Goal: Transaction & Acquisition: Purchase product/service

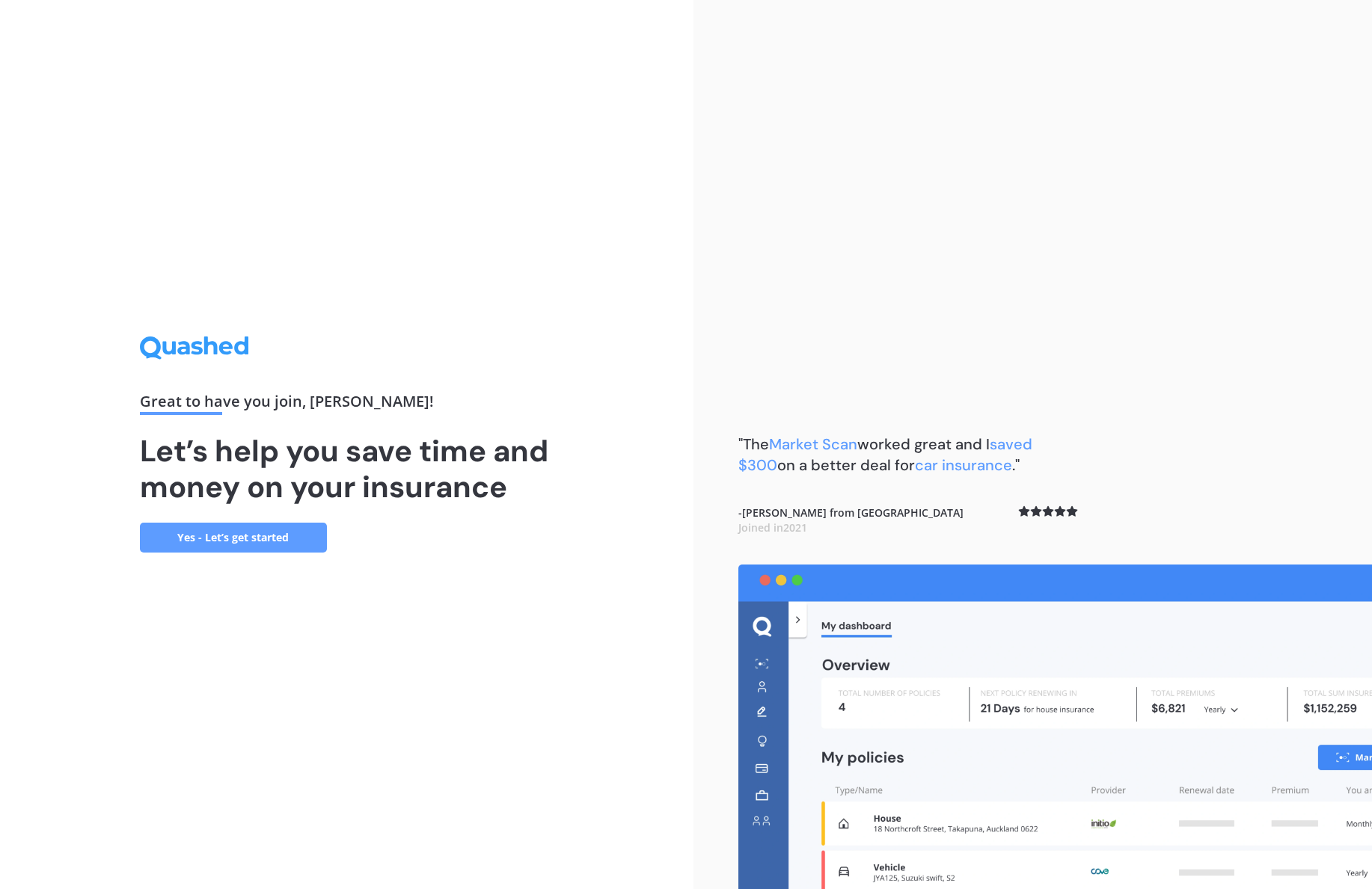
click at [312, 535] on link "Yes - Let’s get started" at bounding box center [234, 538] width 187 height 30
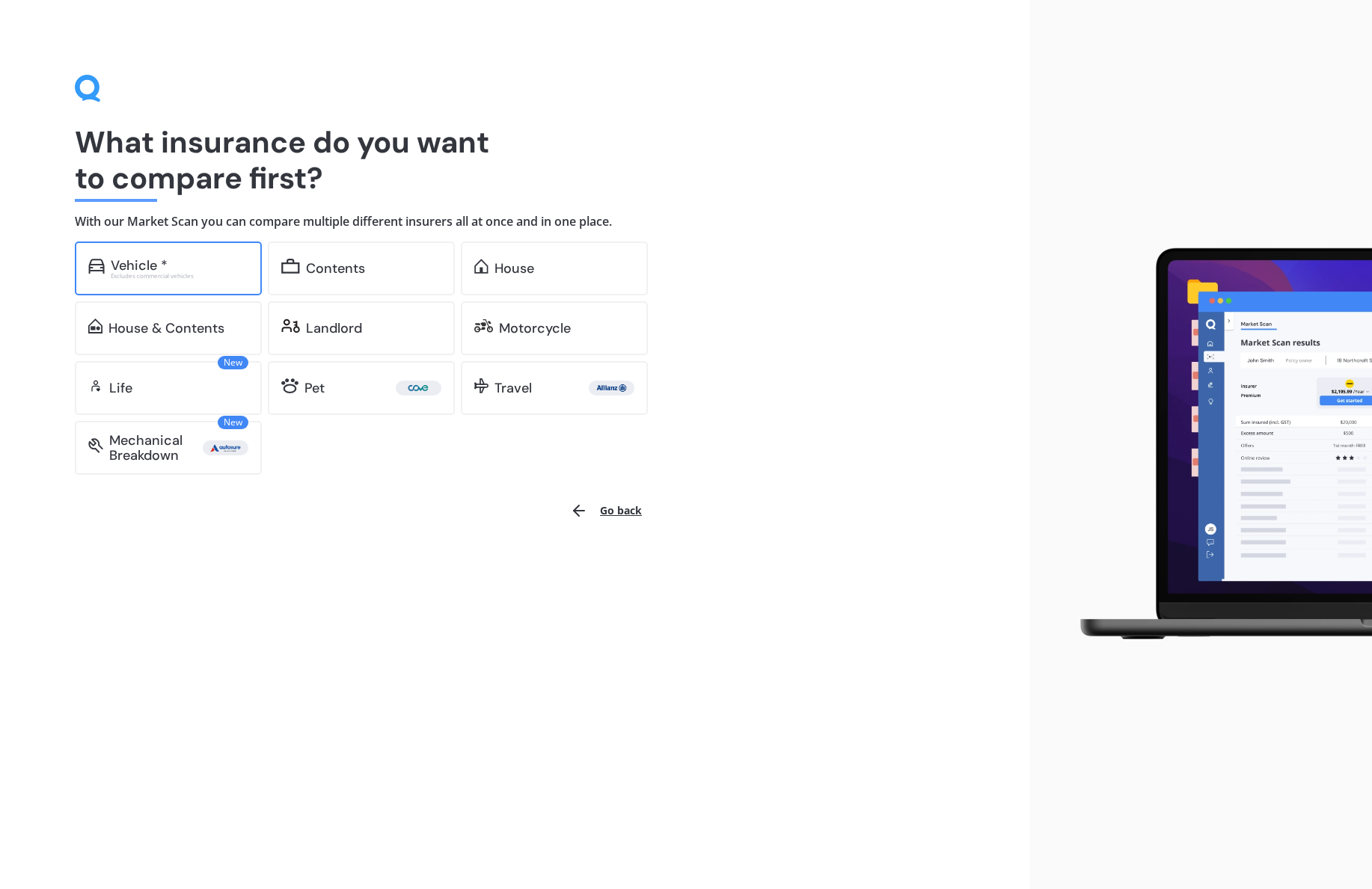
click at [231, 269] on div "Vehicle *" at bounding box center [179, 265] width 138 height 15
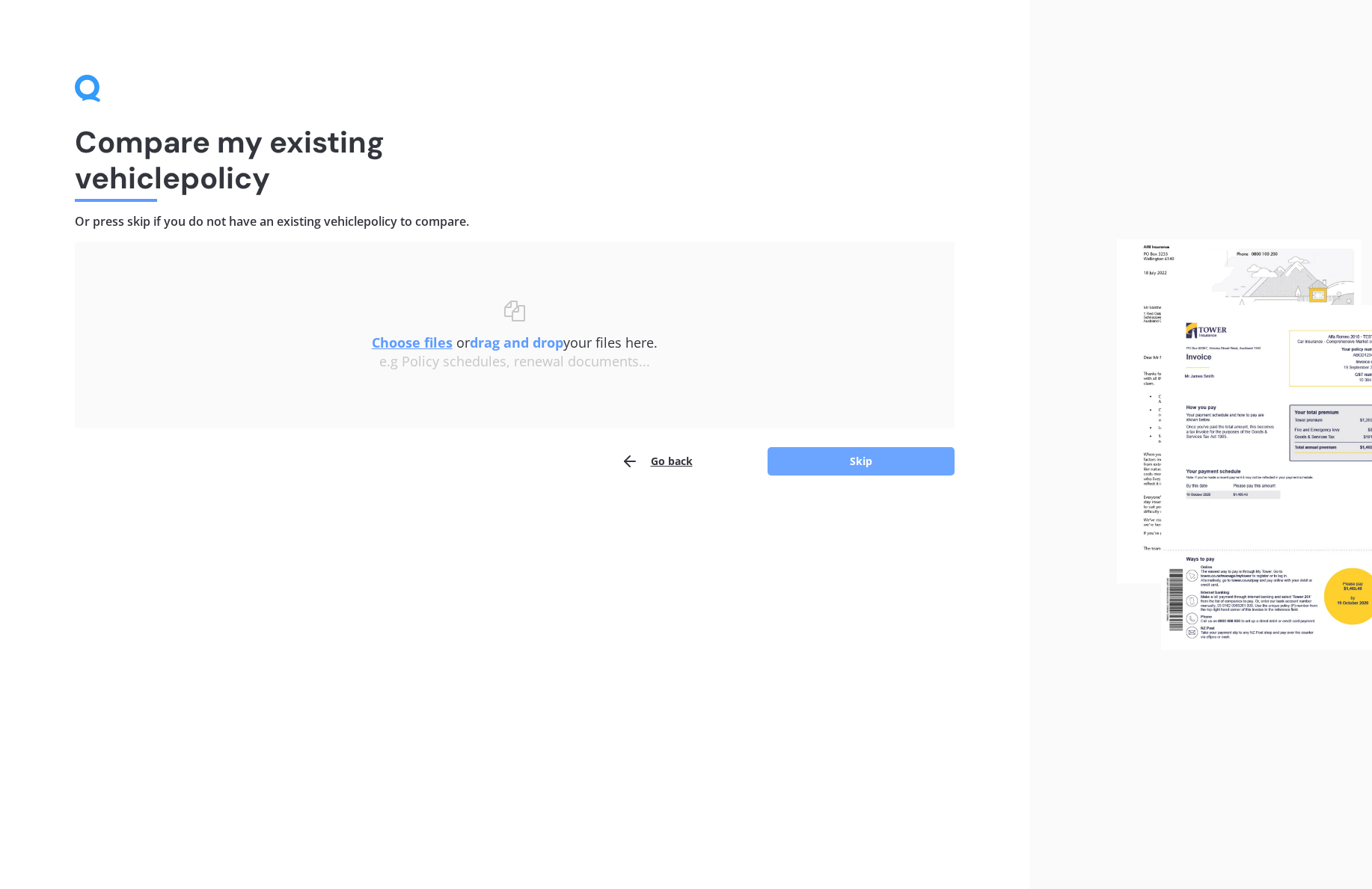
click at [839, 467] on button "Skip" at bounding box center [861, 461] width 187 height 28
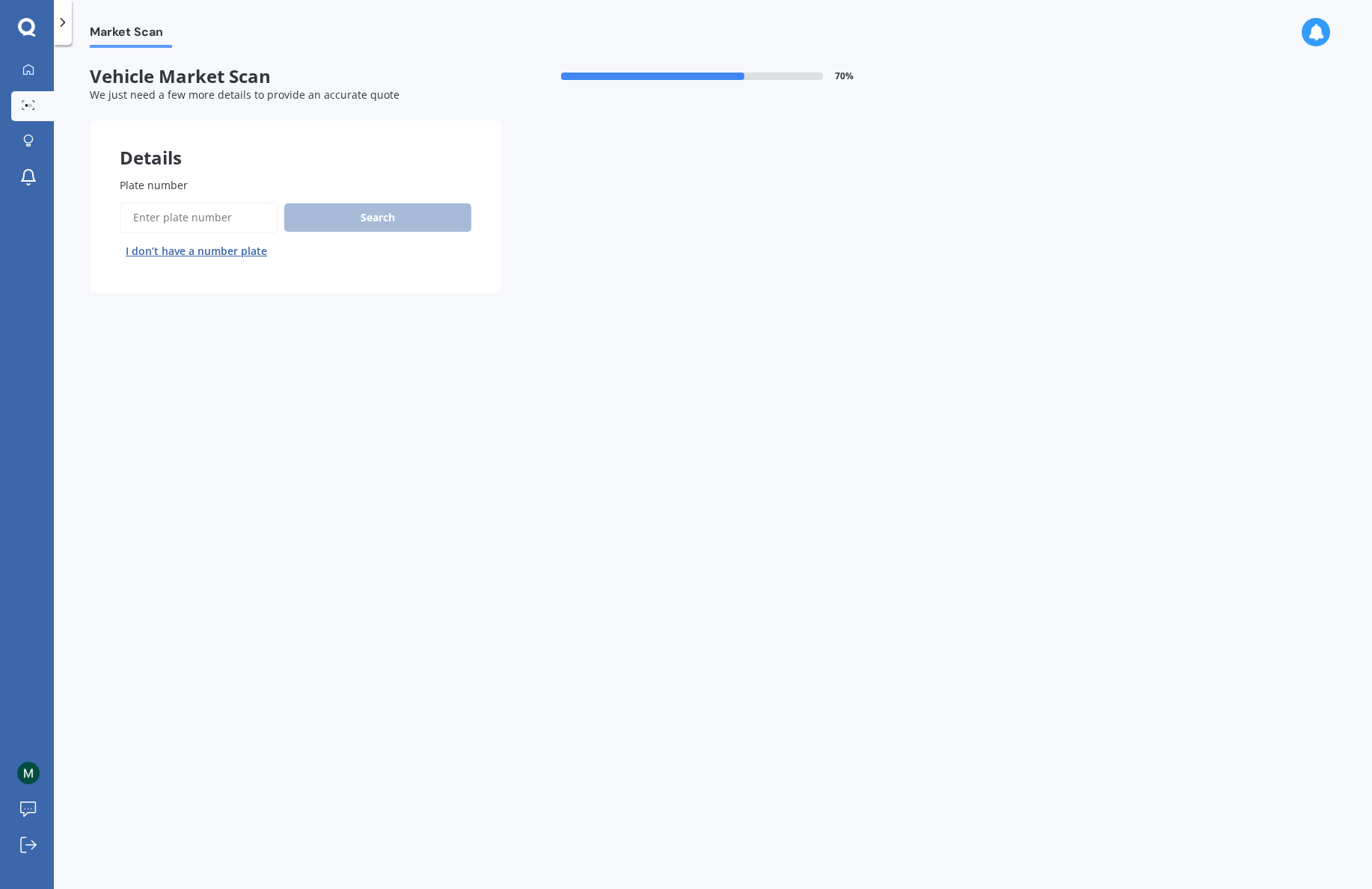
click at [144, 215] on input "Plate number" at bounding box center [198, 217] width 158 height 32
type input "krb103"
click at [306, 221] on button "Search" at bounding box center [378, 217] width 187 height 28
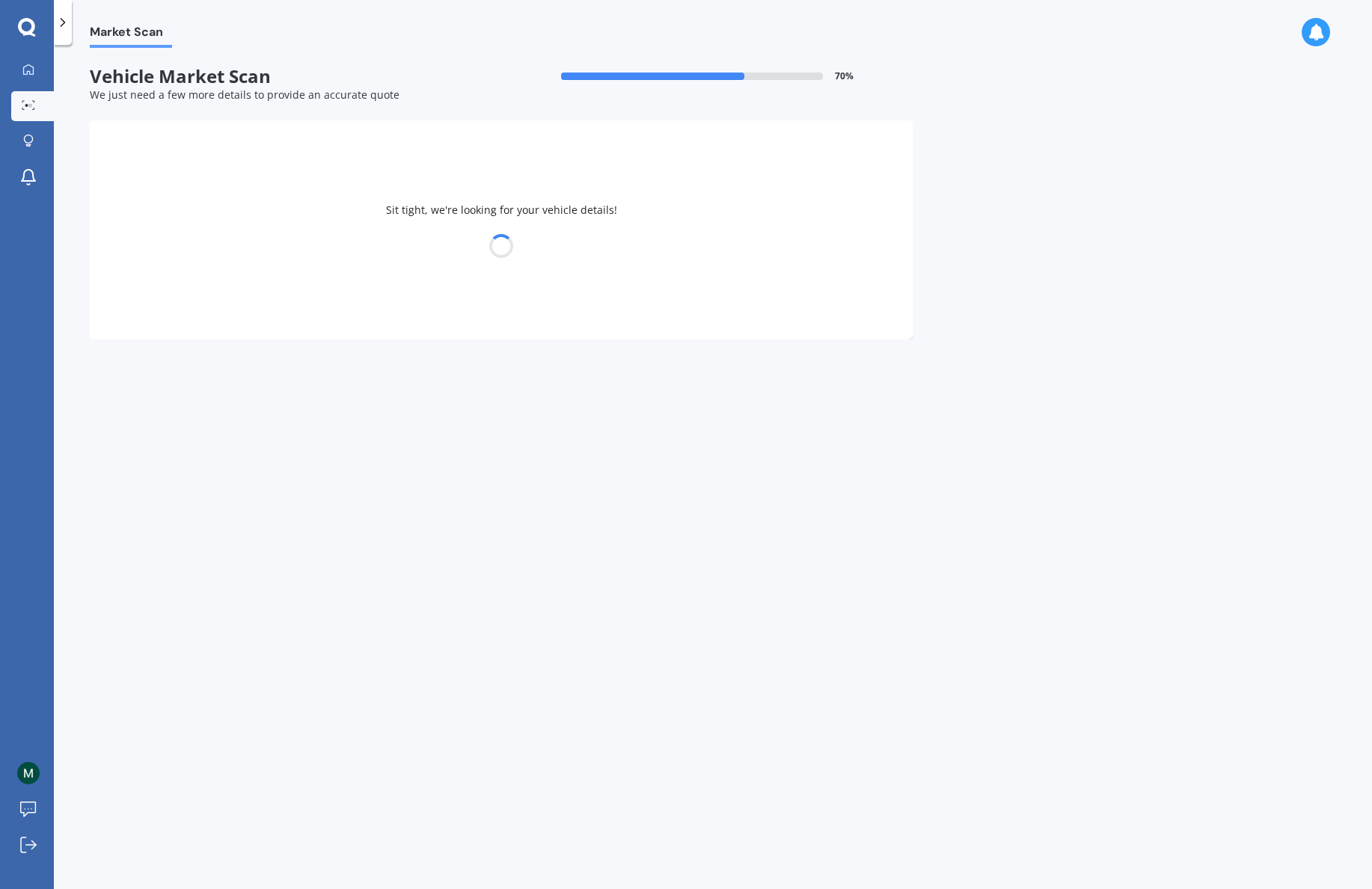
select select "MAZDA"
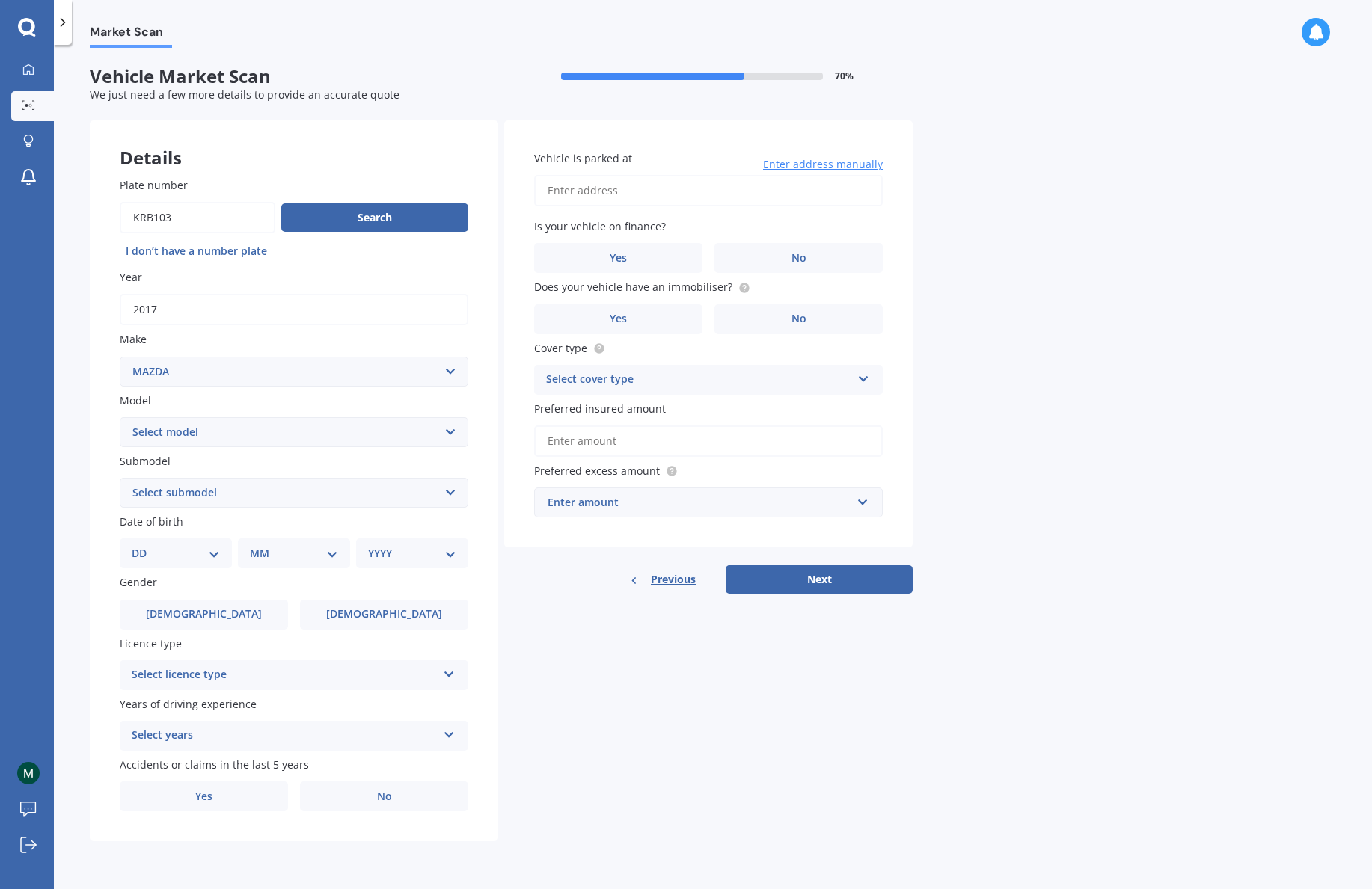
select select "CX5"
select select "14"
select select "04"
select select "1987"
click at [352, 600] on label "[DEMOGRAPHIC_DATA]" at bounding box center [384, 615] width 168 height 30
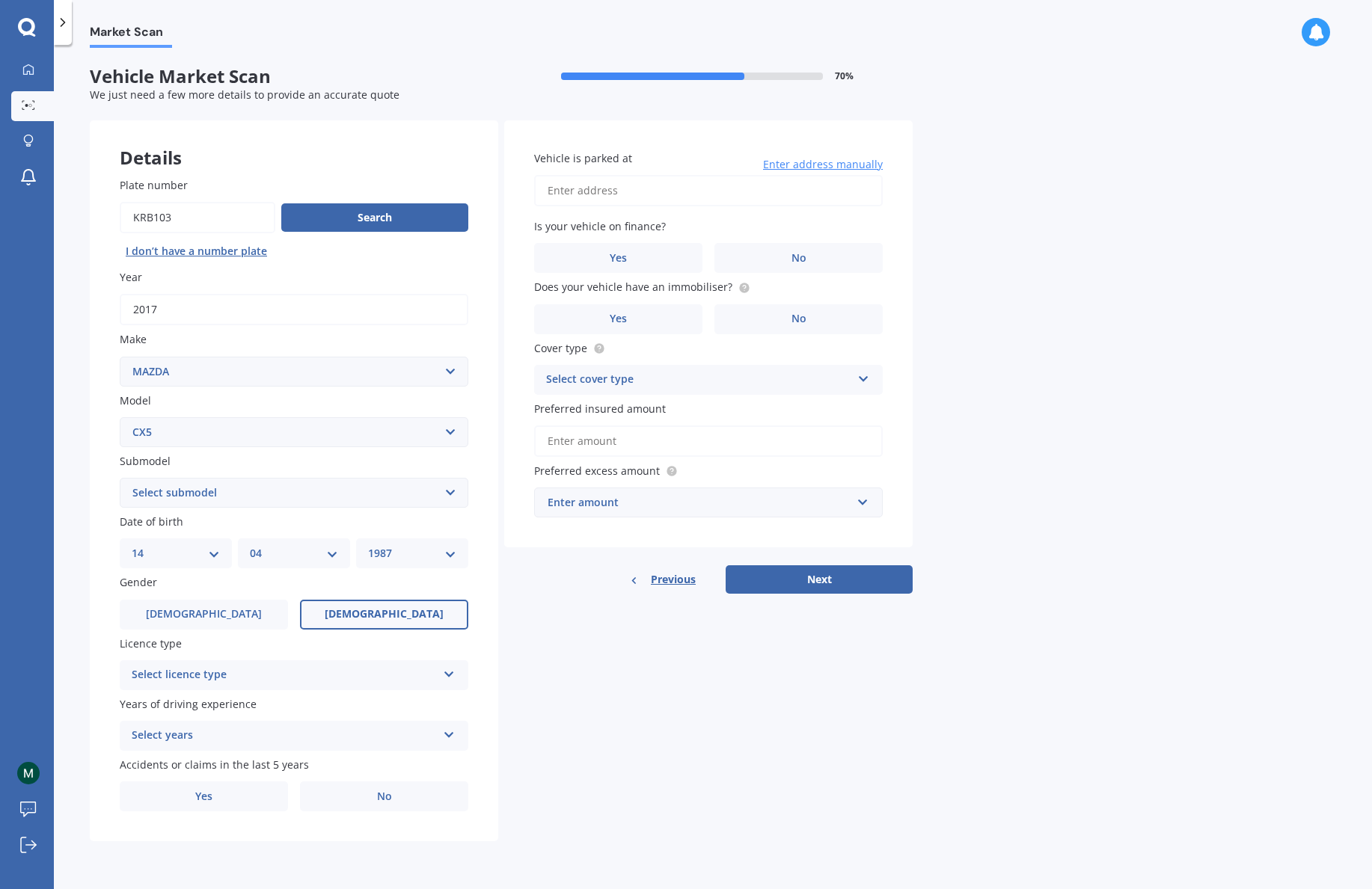
click at [0, 0] on input "[DEMOGRAPHIC_DATA]" at bounding box center [0, 0] width 0 height 0
click at [454, 670] on icon at bounding box center [449, 672] width 13 height 11
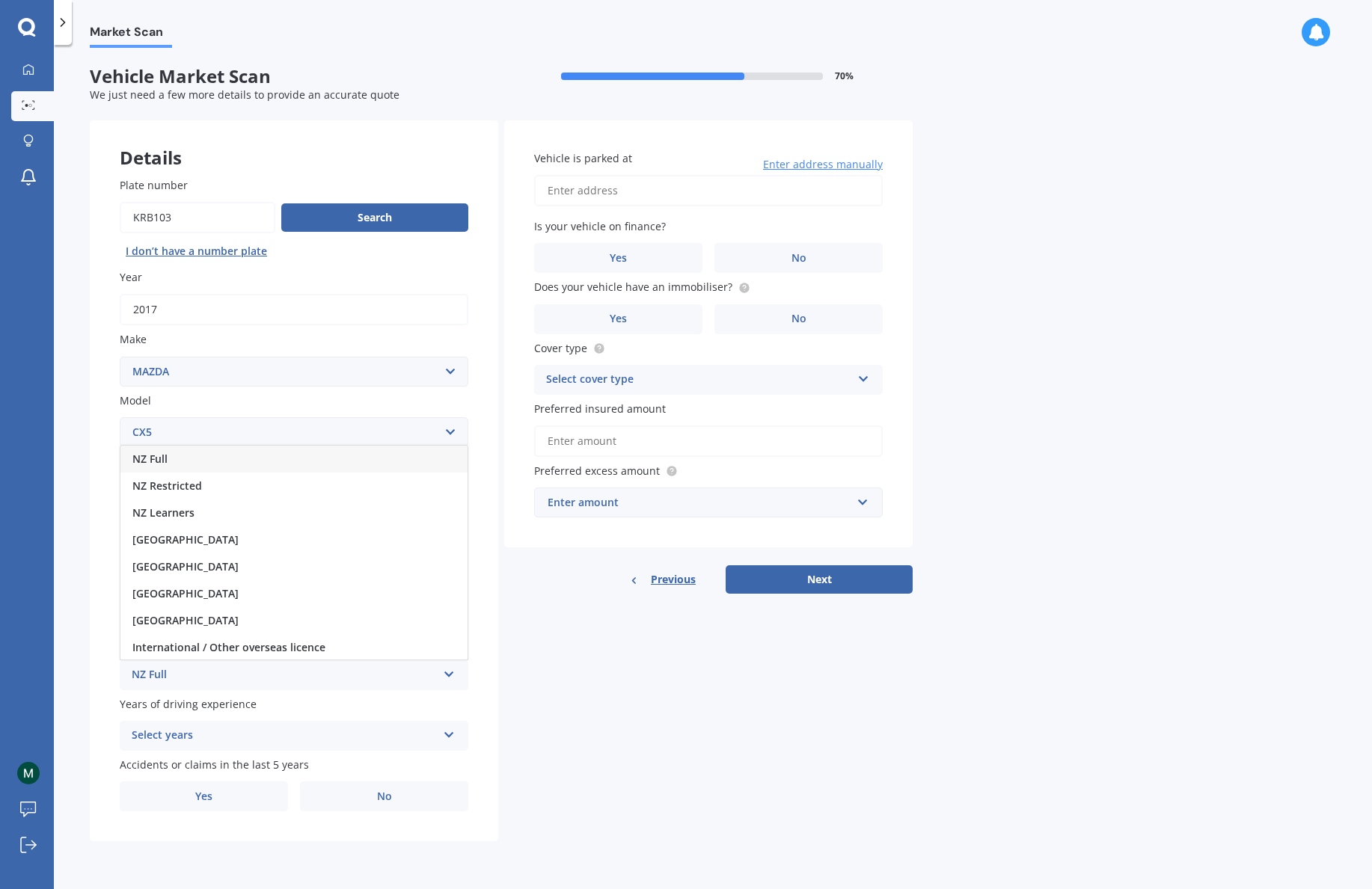
click at [172, 454] on div "NZ Full" at bounding box center [293, 459] width 347 height 27
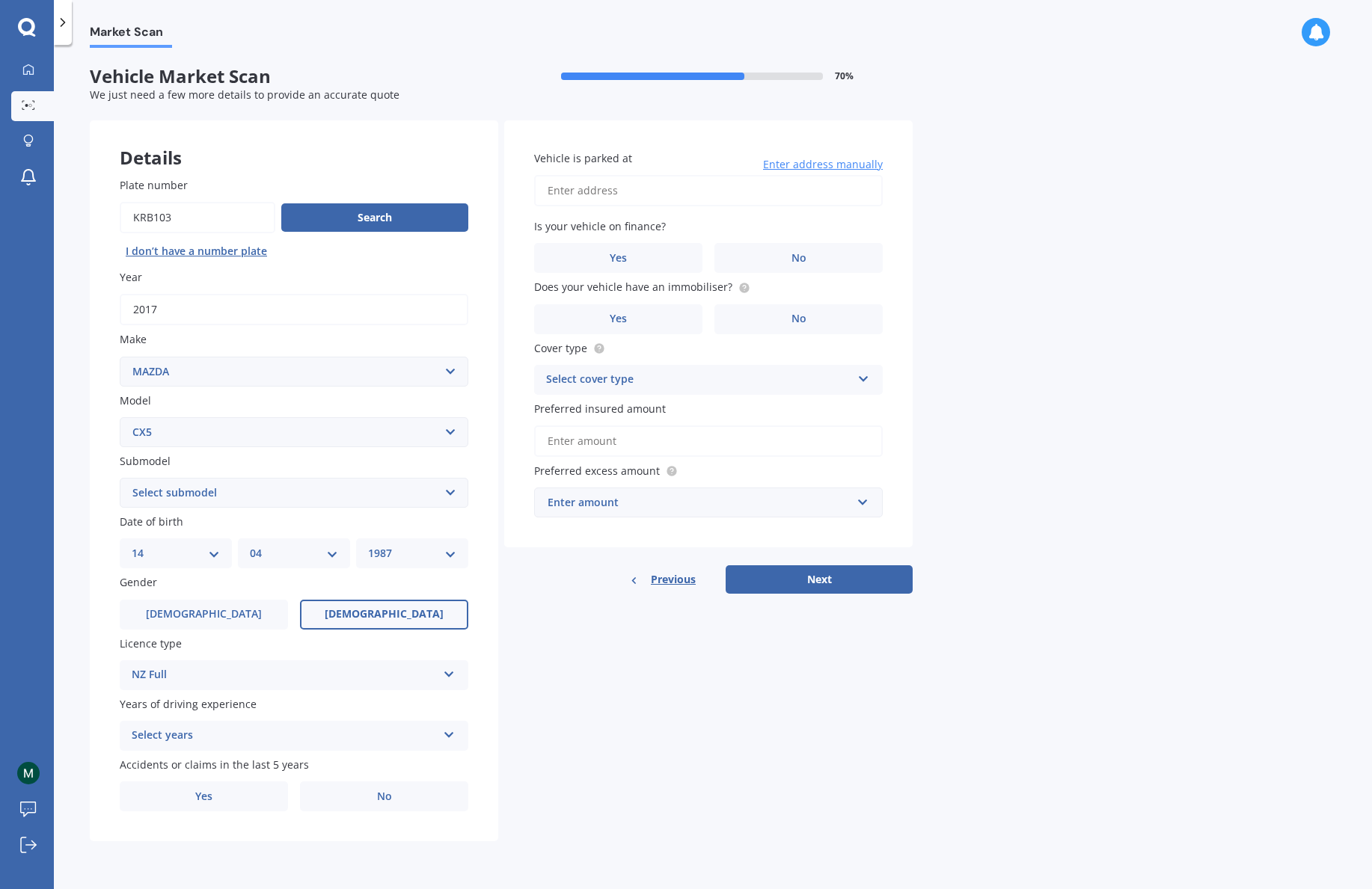
click at [398, 730] on div "Select years" at bounding box center [283, 736] width 305 height 18
click at [282, 763] on div "5 or more years" at bounding box center [293, 765] width 347 height 27
click at [401, 789] on label "No" at bounding box center [384, 796] width 168 height 30
click at [0, 0] on input "No" at bounding box center [0, 0] width 0 height 0
type input "[STREET_ADDRESS][PERSON_NAME]"
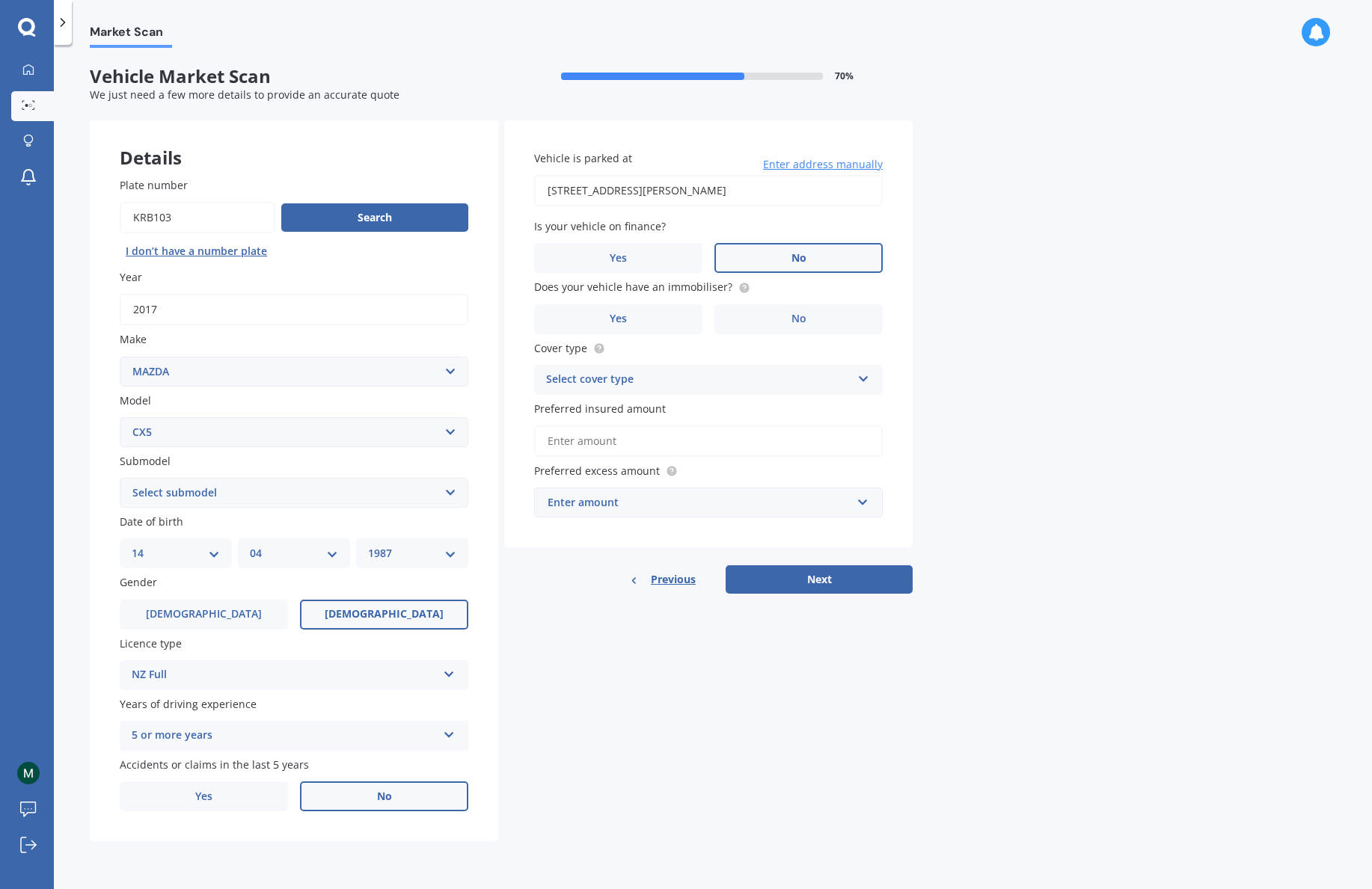
click at [812, 253] on label "No" at bounding box center [799, 258] width 168 height 30
click at [0, 0] on input "No" at bounding box center [0, 0] width 0 height 0
click at [839, 313] on label "No" at bounding box center [799, 319] width 168 height 30
click at [0, 0] on input "No" at bounding box center [0, 0] width 0 height 0
click at [833, 378] on div "Select cover type" at bounding box center [698, 380] width 305 height 18
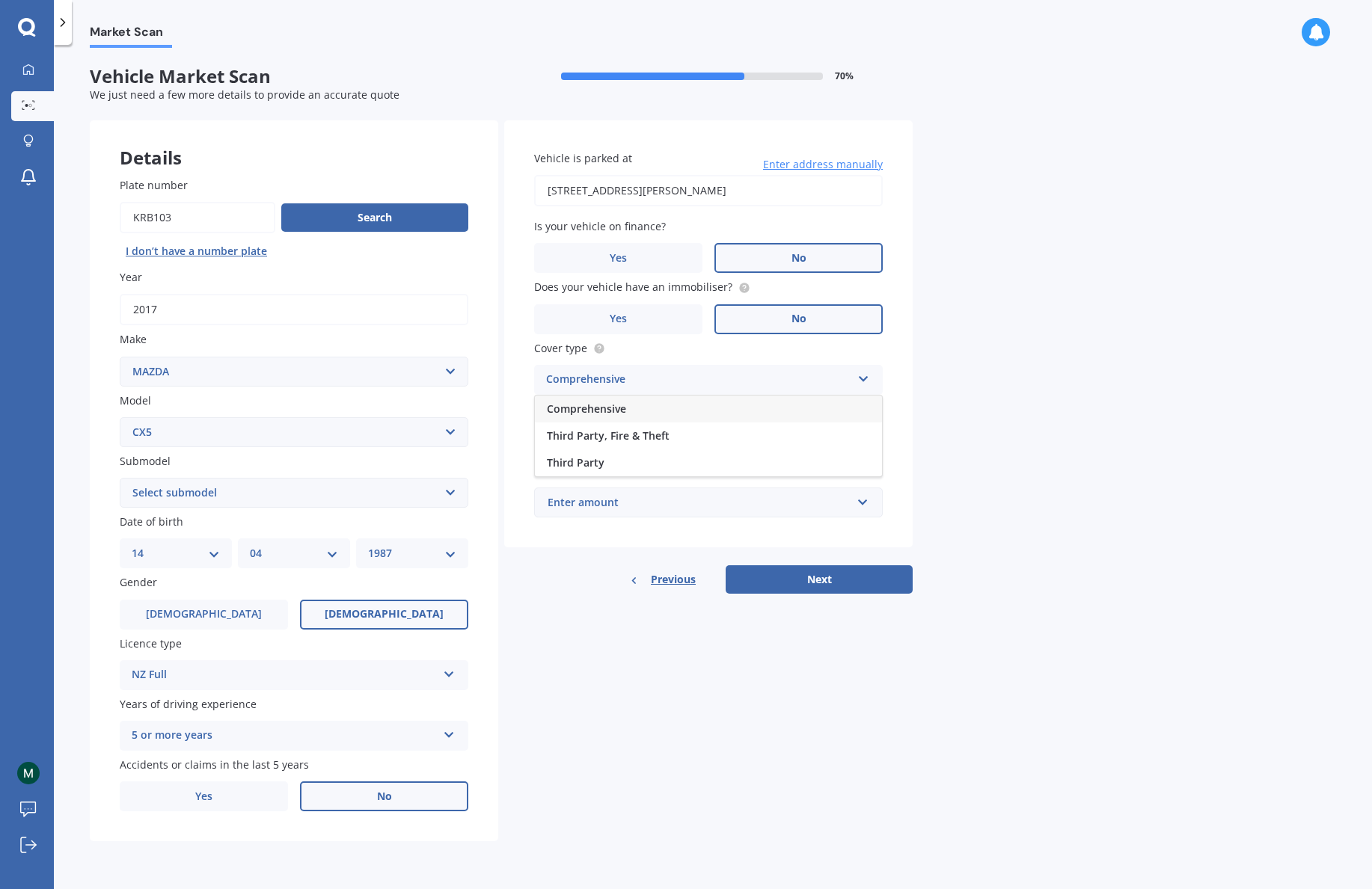
click at [620, 402] on span "Comprehensive" at bounding box center [587, 409] width 80 height 14
click at [859, 499] on input "text" at bounding box center [704, 502] width 335 height 28
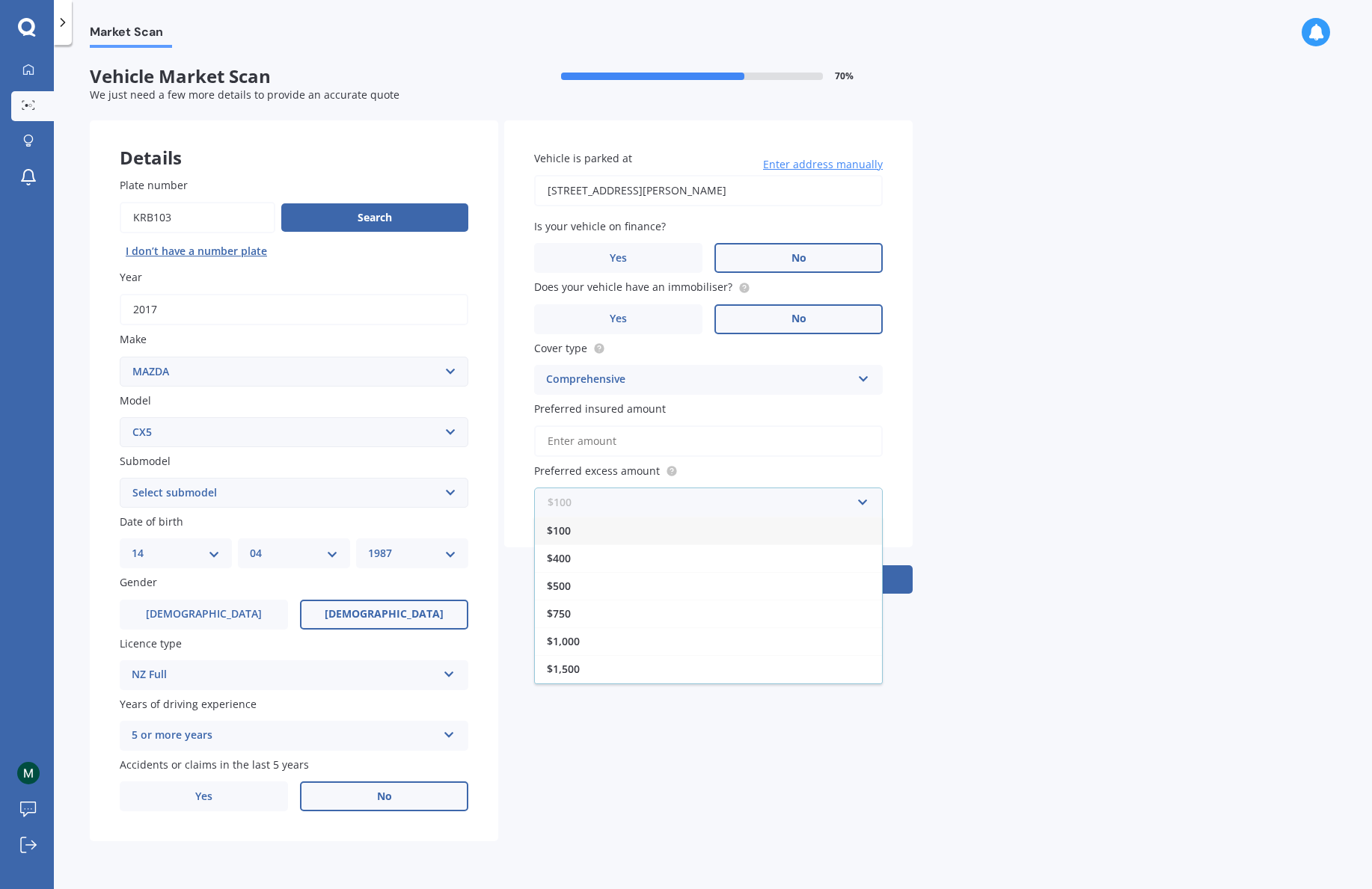
click at [862, 498] on input "text" at bounding box center [704, 502] width 335 height 28
click at [998, 467] on div "Market Scan Vehicle Market Scan 70 % We just need a few more details to provide…" at bounding box center [713, 470] width 1319 height 845
click at [801, 496] on div "$100" at bounding box center [699, 502] width 303 height 16
click at [1019, 431] on div "Market Scan Vehicle Market Scan 70 % We just need a few more details to provide…" at bounding box center [713, 470] width 1319 height 845
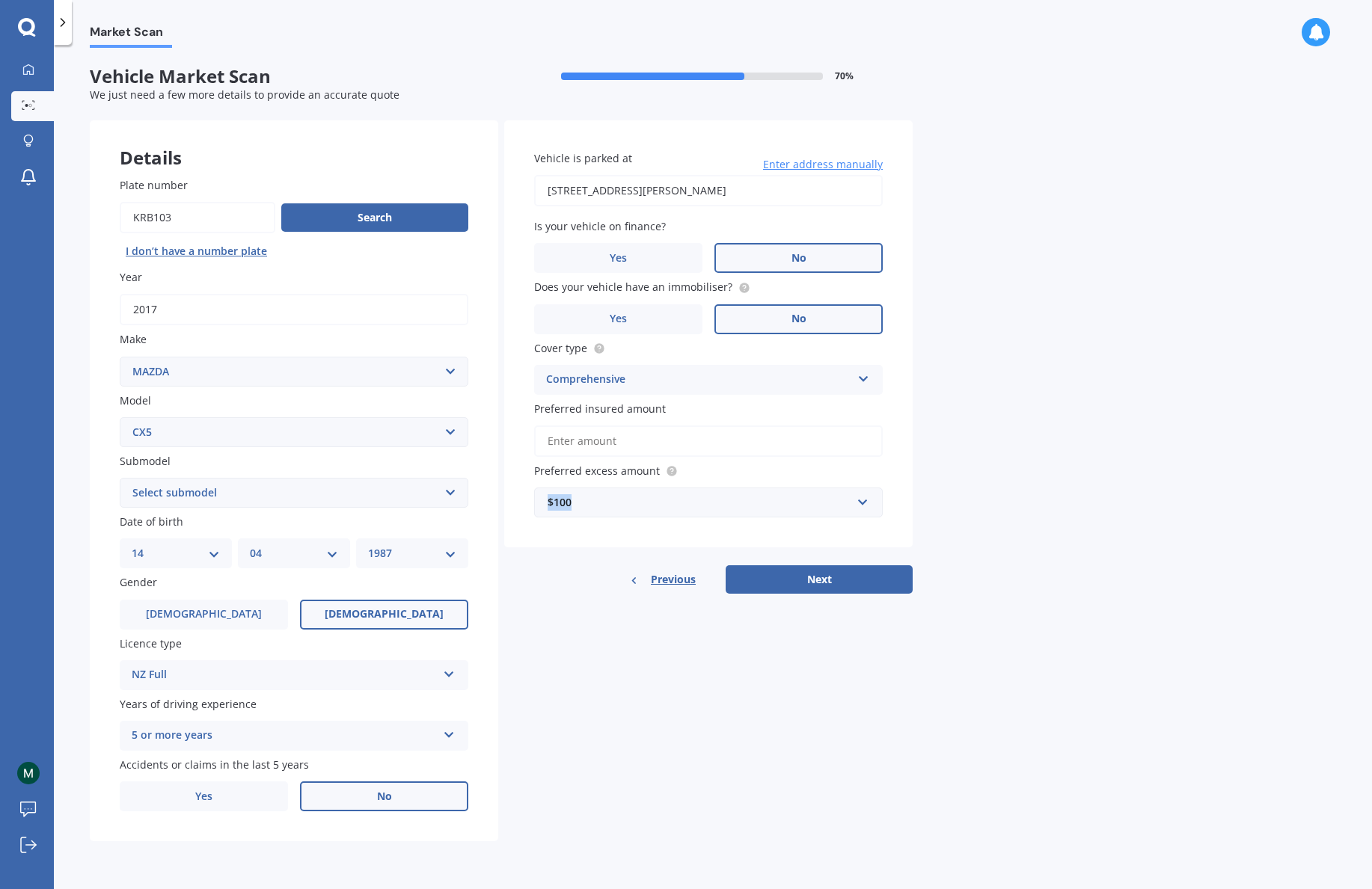
drag, startPoint x: 583, startPoint y: 502, endPoint x: 535, endPoint y: 492, distance: 49.0
click at [535, 492] on div "$100 $100 $400 $500 $750 $1,000 $1,500 $2,000" at bounding box center [708, 502] width 349 height 30
type input "0"
click at [982, 438] on div "Market Scan Vehicle Market Scan 70 % We just need a few more details to provide…" at bounding box center [713, 470] width 1319 height 845
click at [825, 584] on button "Next" at bounding box center [820, 579] width 187 height 28
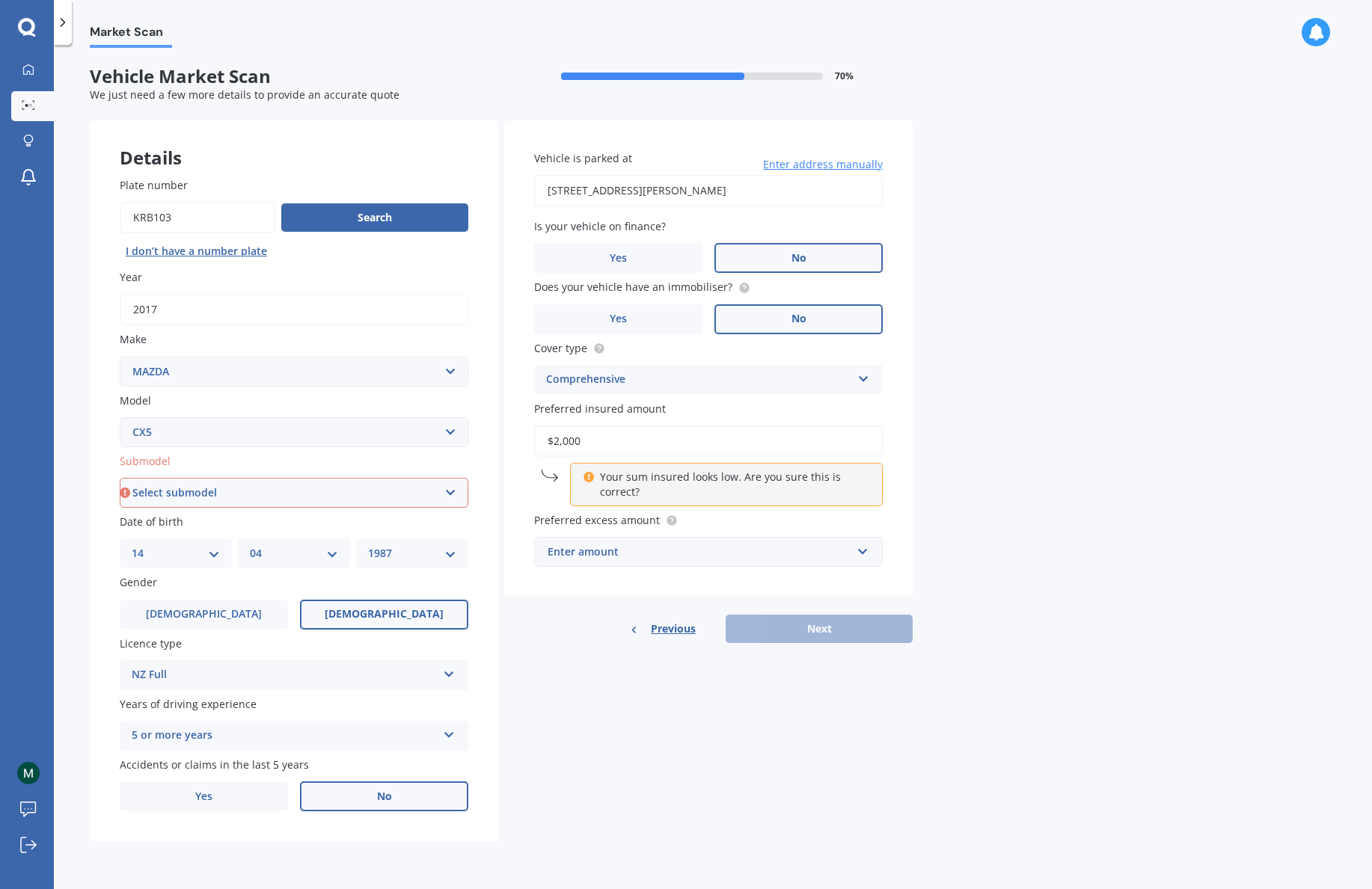
type input "$20,000"
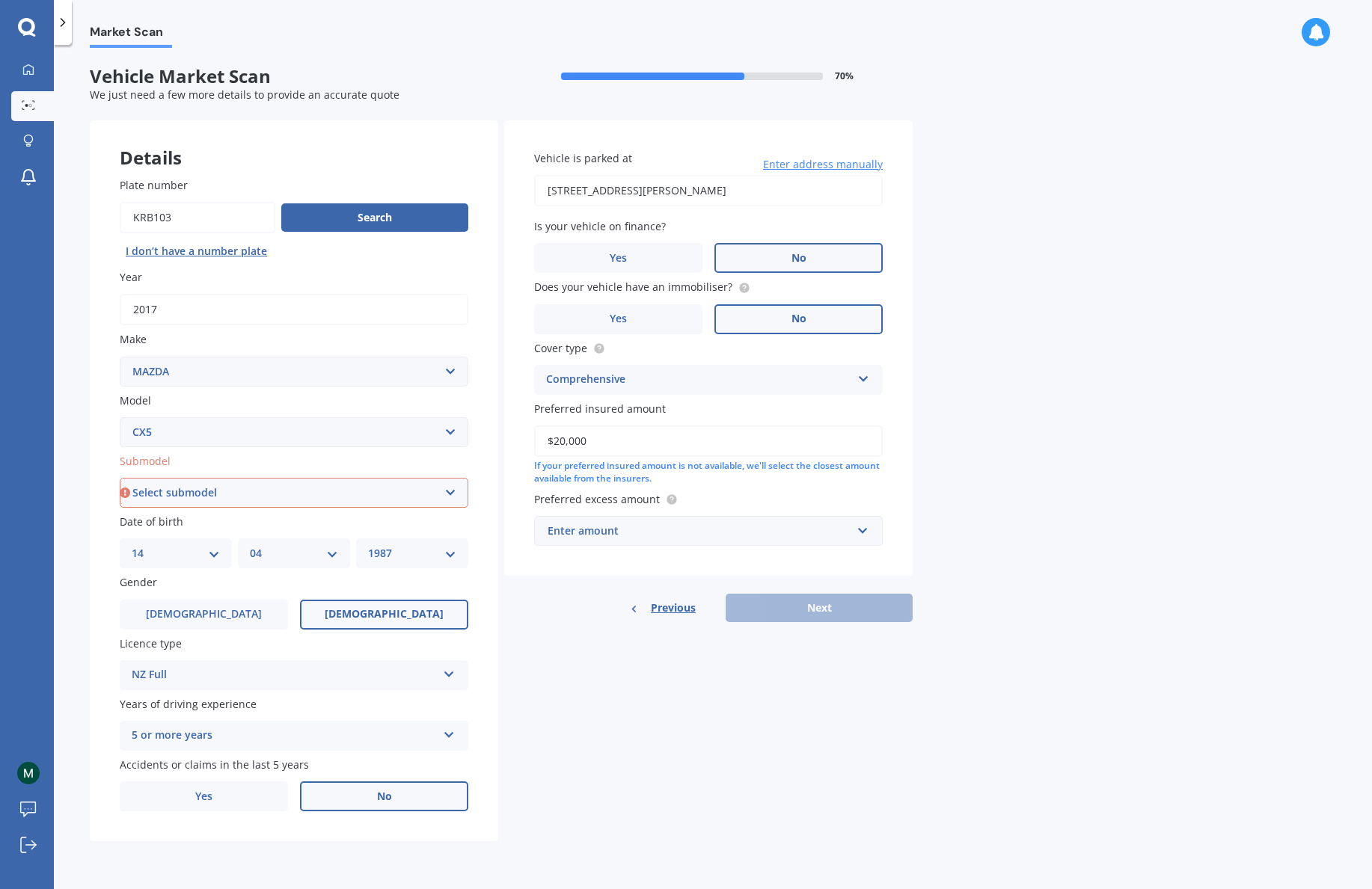
click at [858, 645] on div "Details Plate number Search I don’t have a number plate Year [DATE] Make Select…" at bounding box center [501, 481] width 823 height 722
click at [836, 612] on div "Previous Next" at bounding box center [708, 607] width 408 height 28
click at [851, 532] on div "Enter amount" at bounding box center [699, 531] width 303 height 16
click at [810, 609] on div "$500" at bounding box center [708, 615] width 347 height 28
click at [868, 620] on div "Previous Next" at bounding box center [708, 624] width 408 height 28
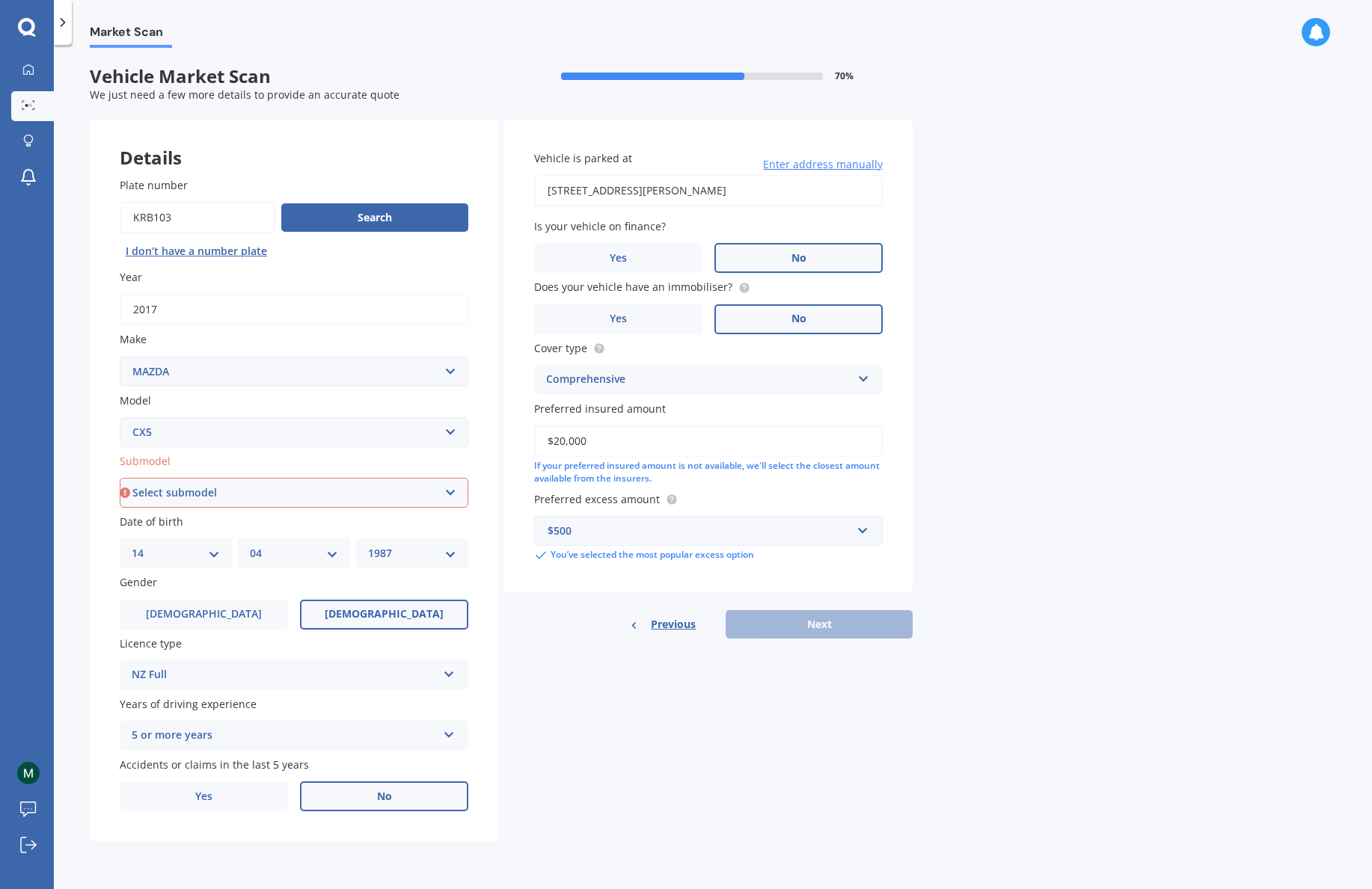
select select "FWD GLX"
click at [825, 626] on button "Next" at bounding box center [820, 624] width 187 height 28
select select "14"
select select "04"
select select "1987"
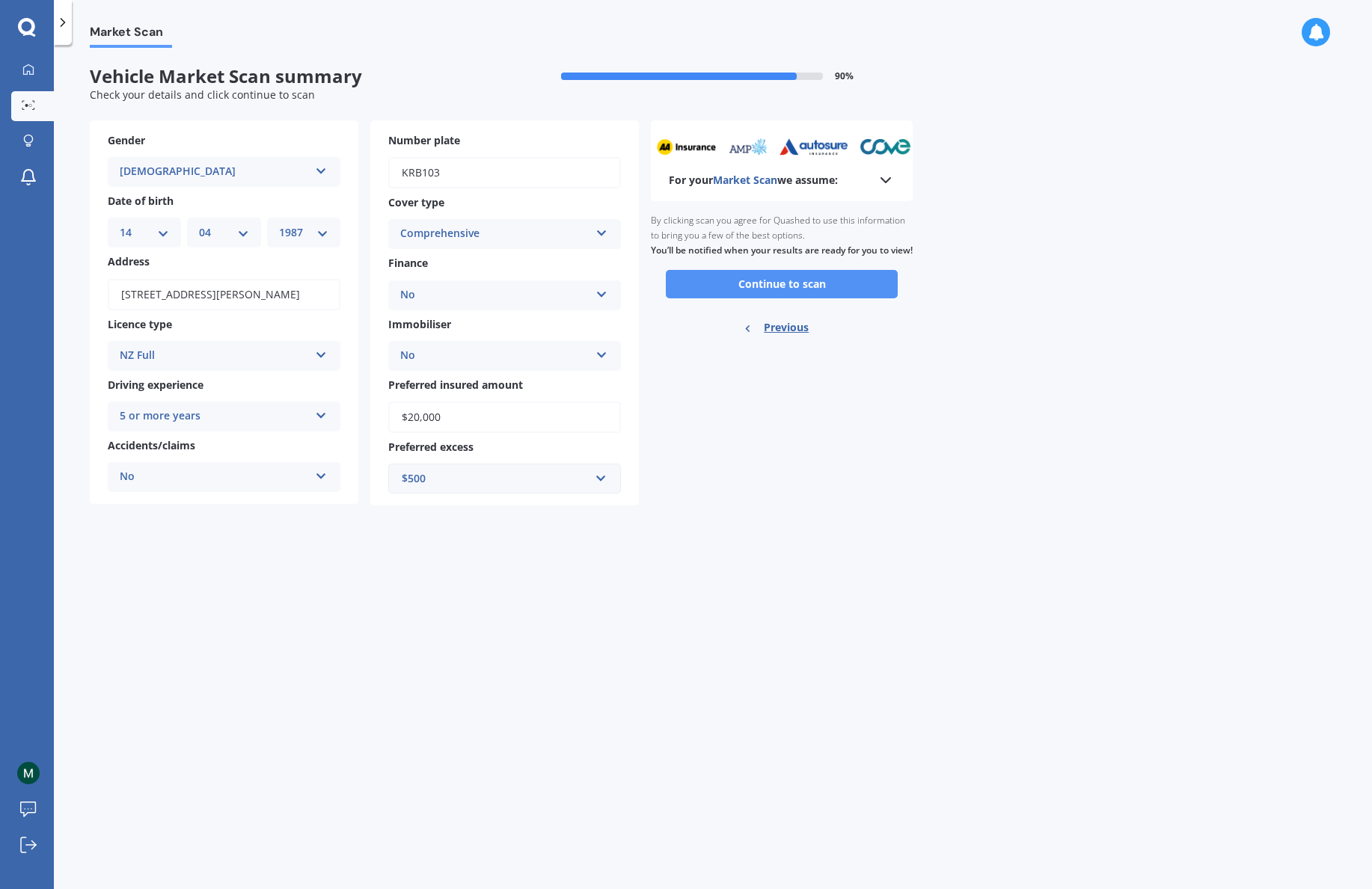
click at [778, 295] on button "Continue to scan" at bounding box center [782, 283] width 232 height 28
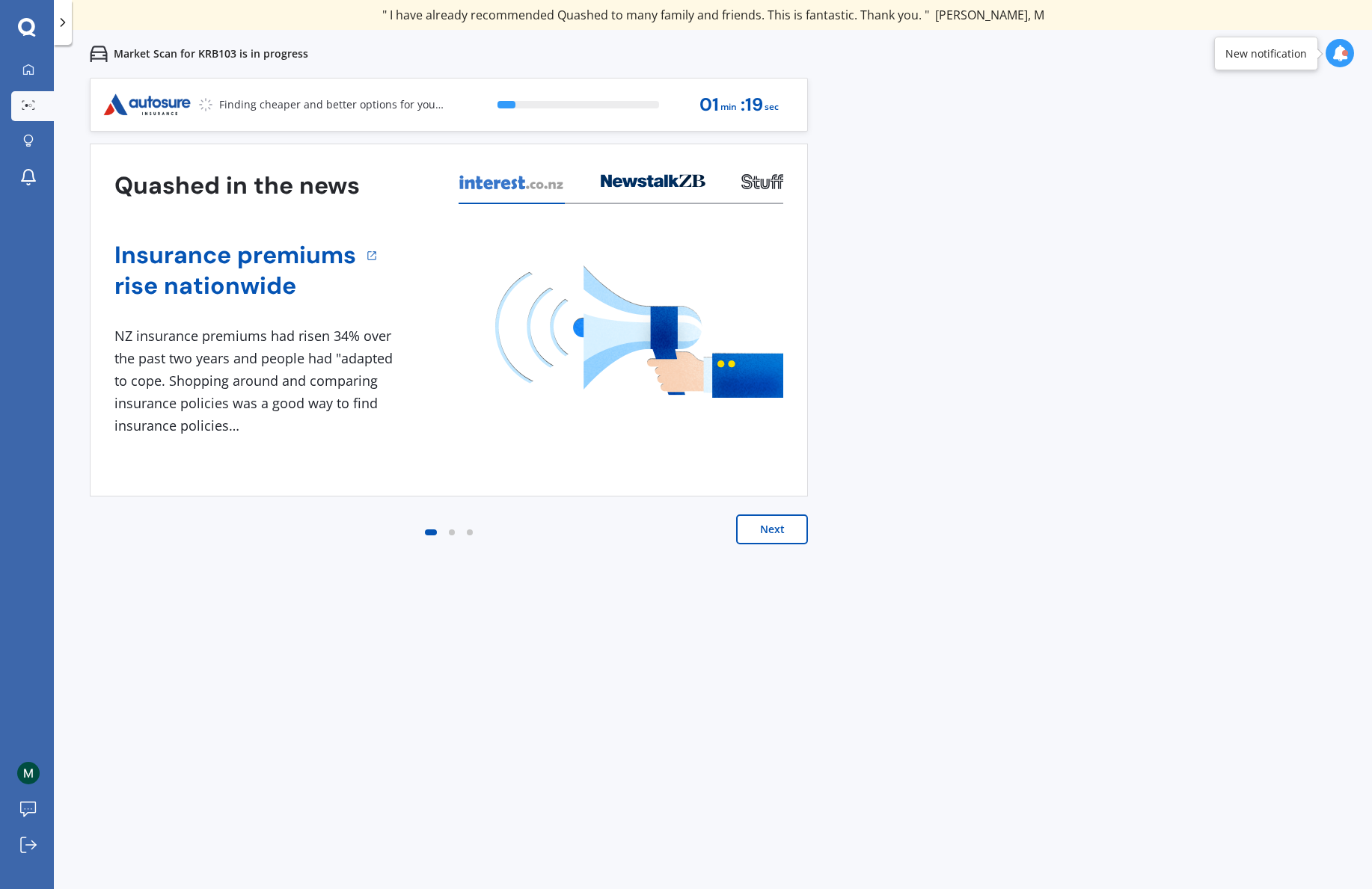
click at [783, 528] on button "Next" at bounding box center [772, 530] width 72 height 30
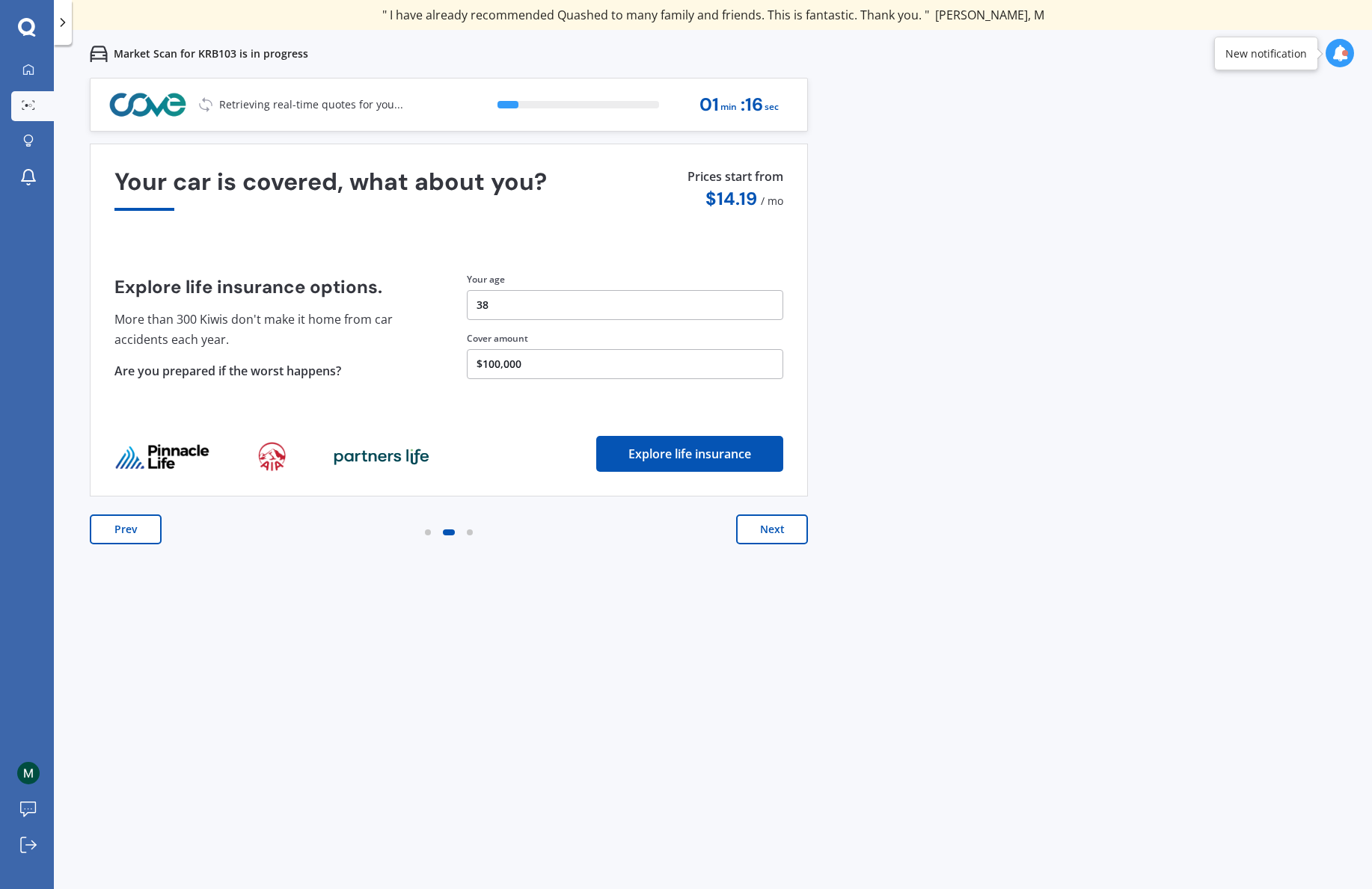
click at [784, 527] on button "Next" at bounding box center [772, 530] width 72 height 30
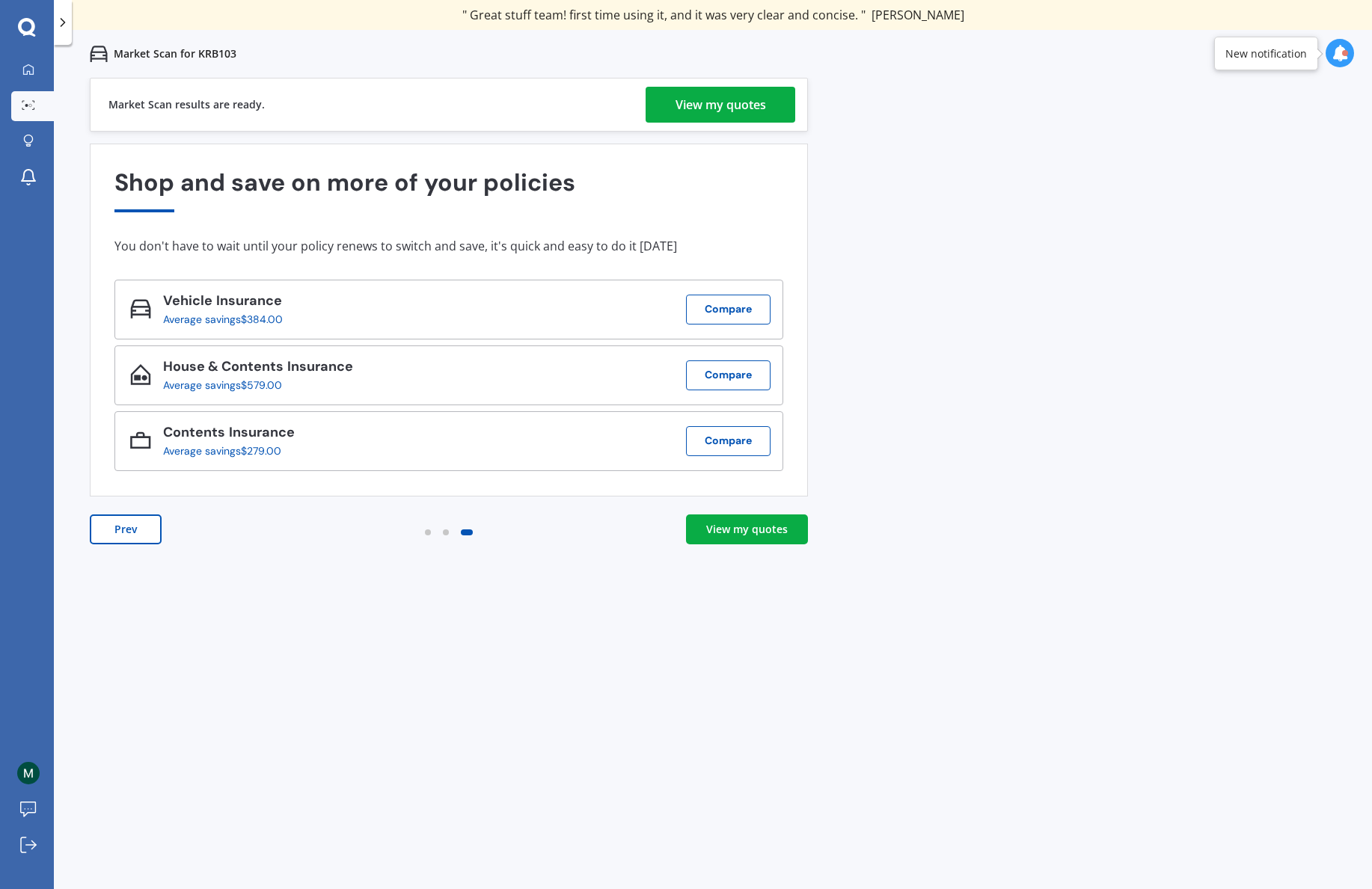
click at [751, 526] on div "View my quotes" at bounding box center [747, 530] width 82 height 15
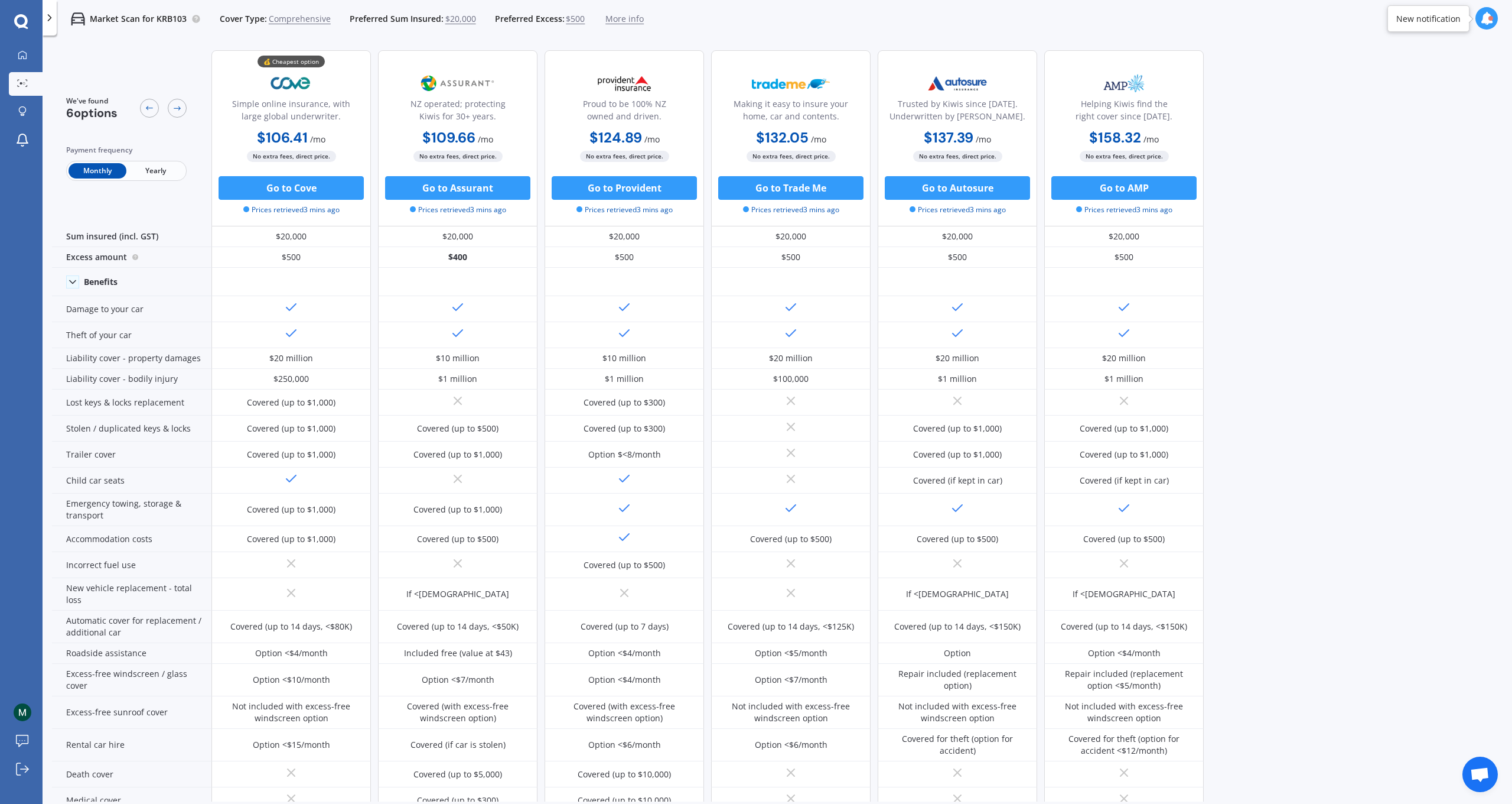
click at [162, 168] on span "Yearly" at bounding box center [155, 170] width 58 height 15
click at [84, 169] on span "Monthly" at bounding box center [97, 170] width 58 height 15
click at [175, 111] on icon at bounding box center [177, 108] width 9 height 9
click at [146, 104] on icon at bounding box center [149, 108] width 9 height 9
click at [53, 15] on icon at bounding box center [49, 18] width 12 height 12
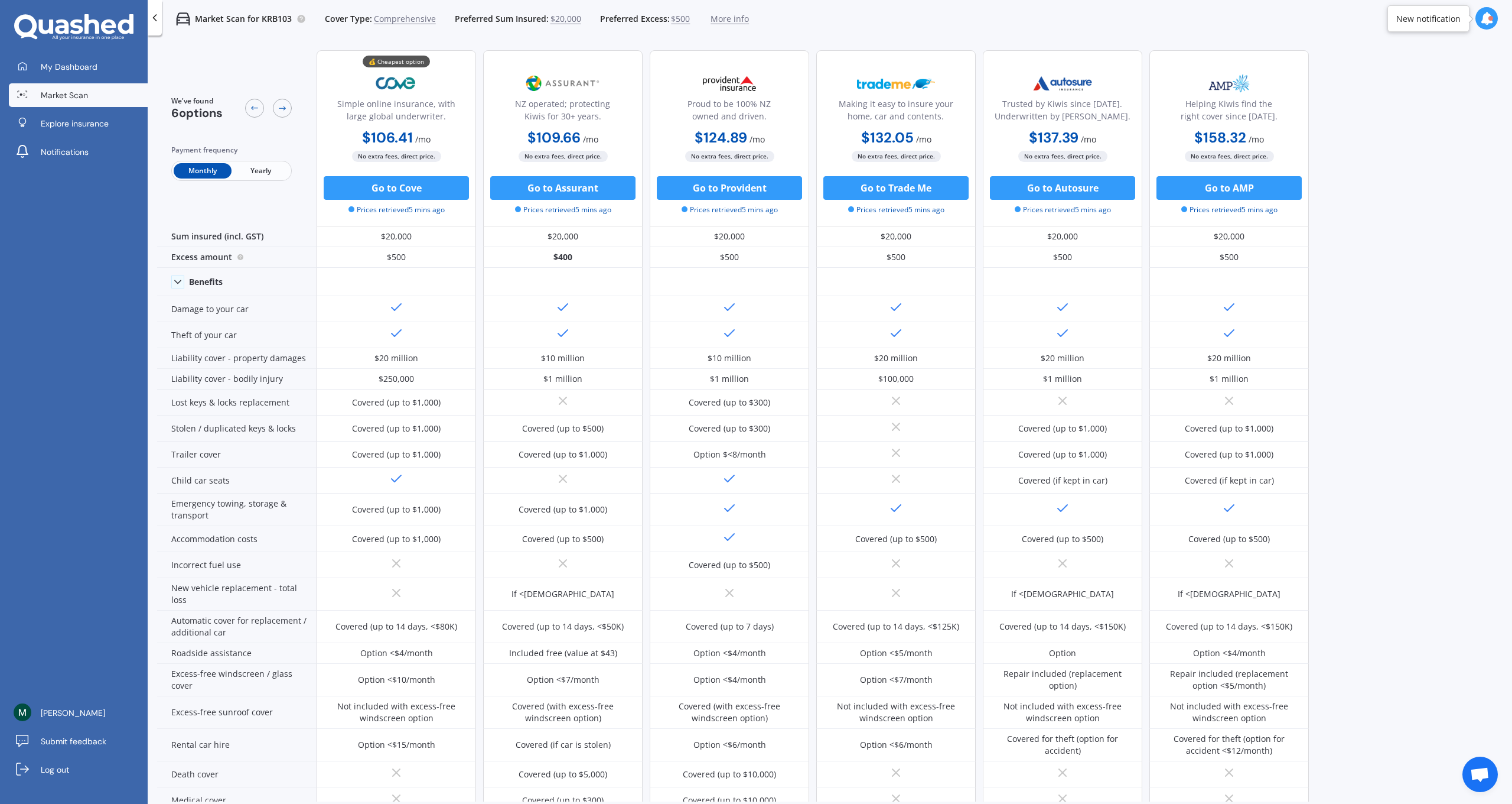
click at [159, 26] on div at bounding box center [155, 18] width 14 height 36
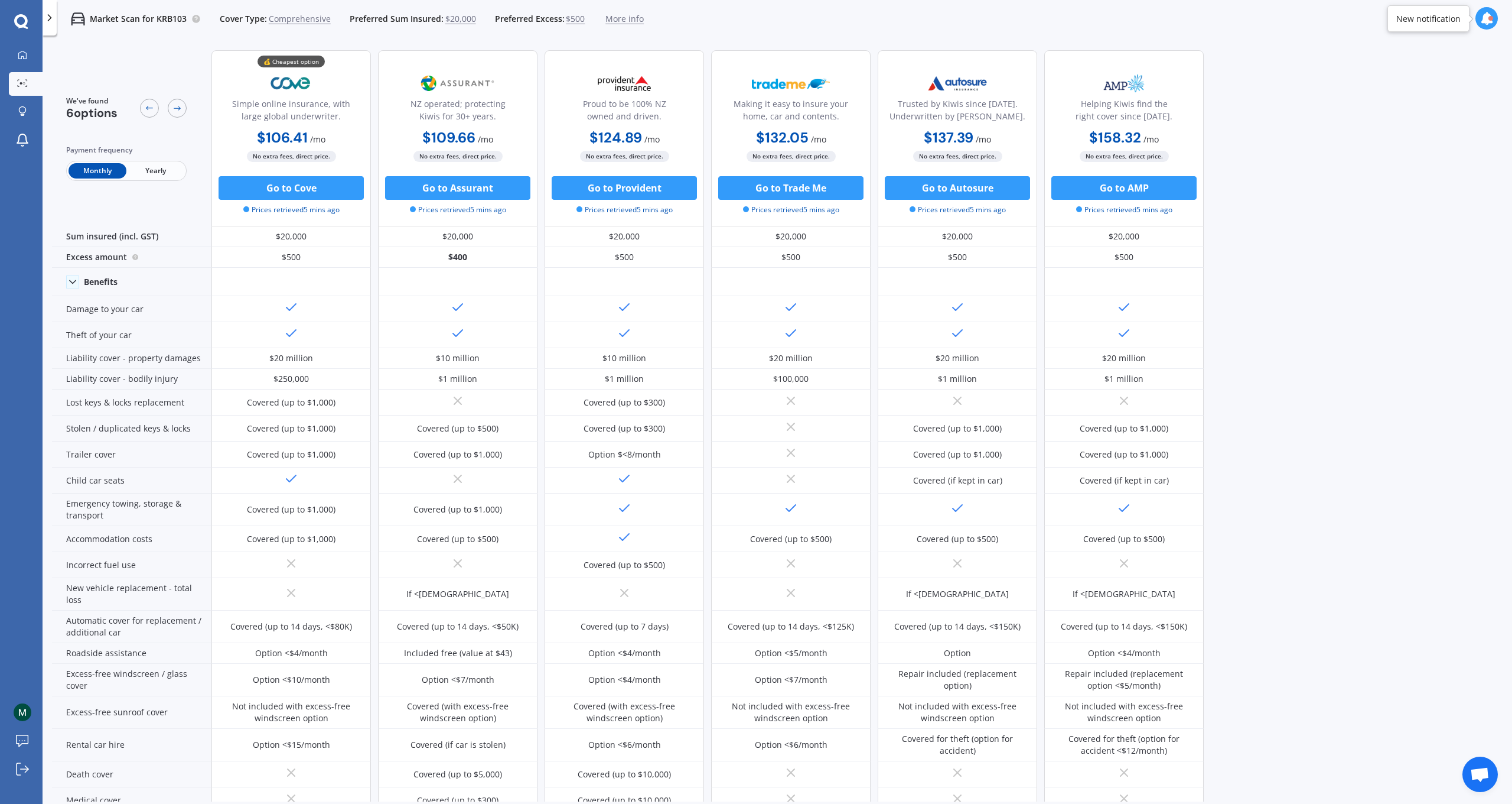
scroll to position [195, 0]
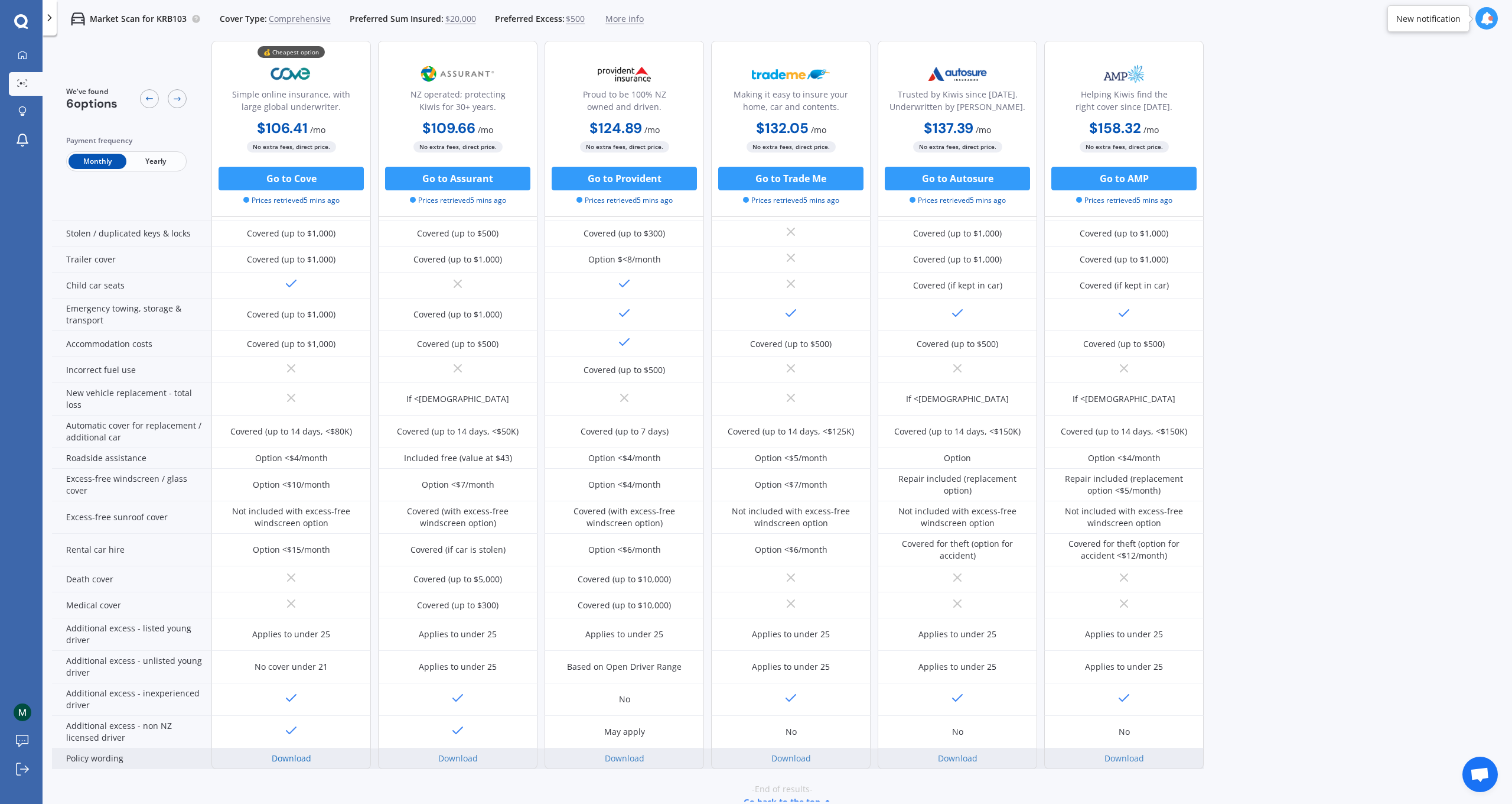
click at [303, 702] on link "Download" at bounding box center [291, 758] width 39 height 11
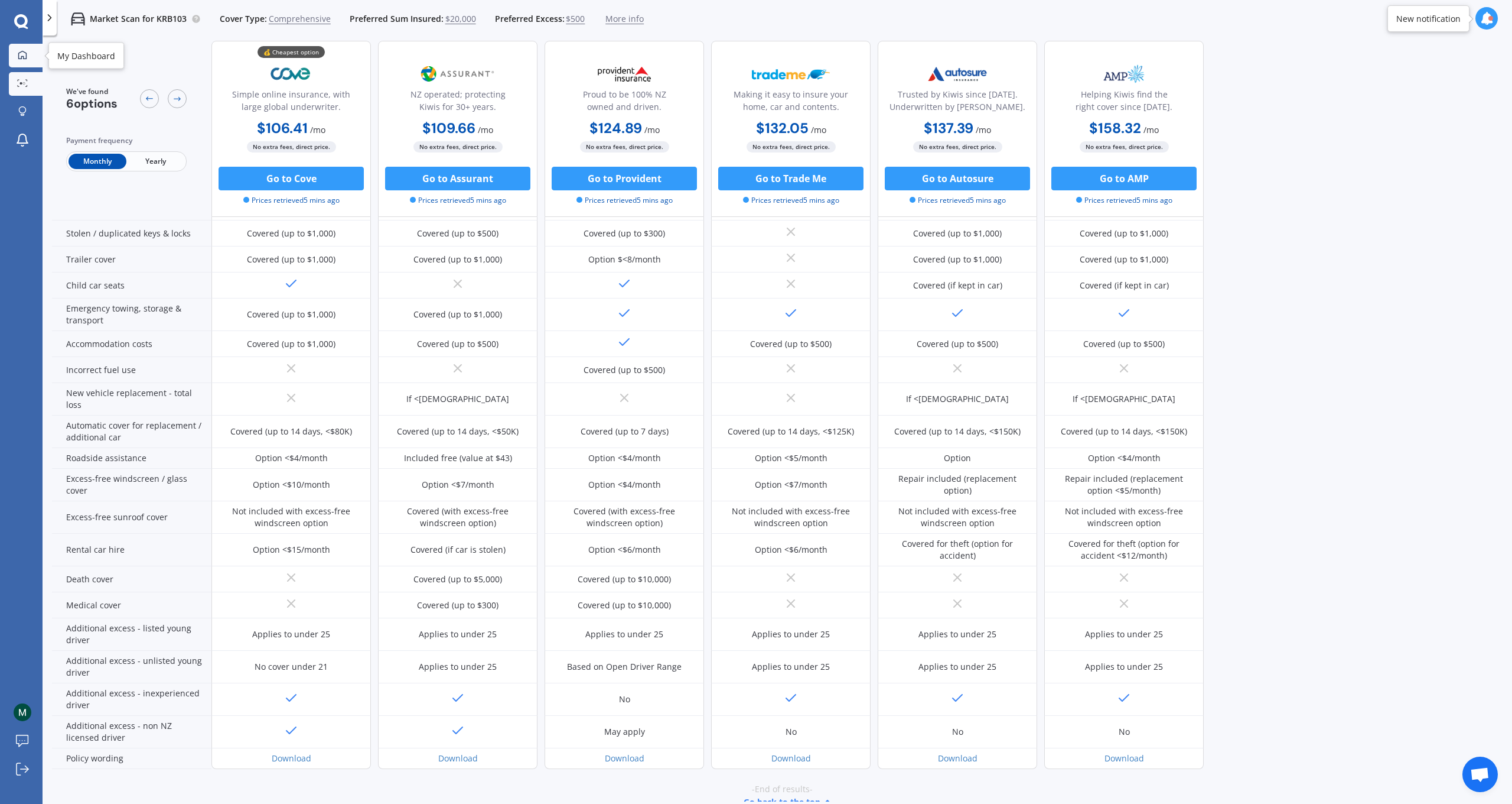
click at [22, 54] on icon at bounding box center [22, 54] width 9 height 9
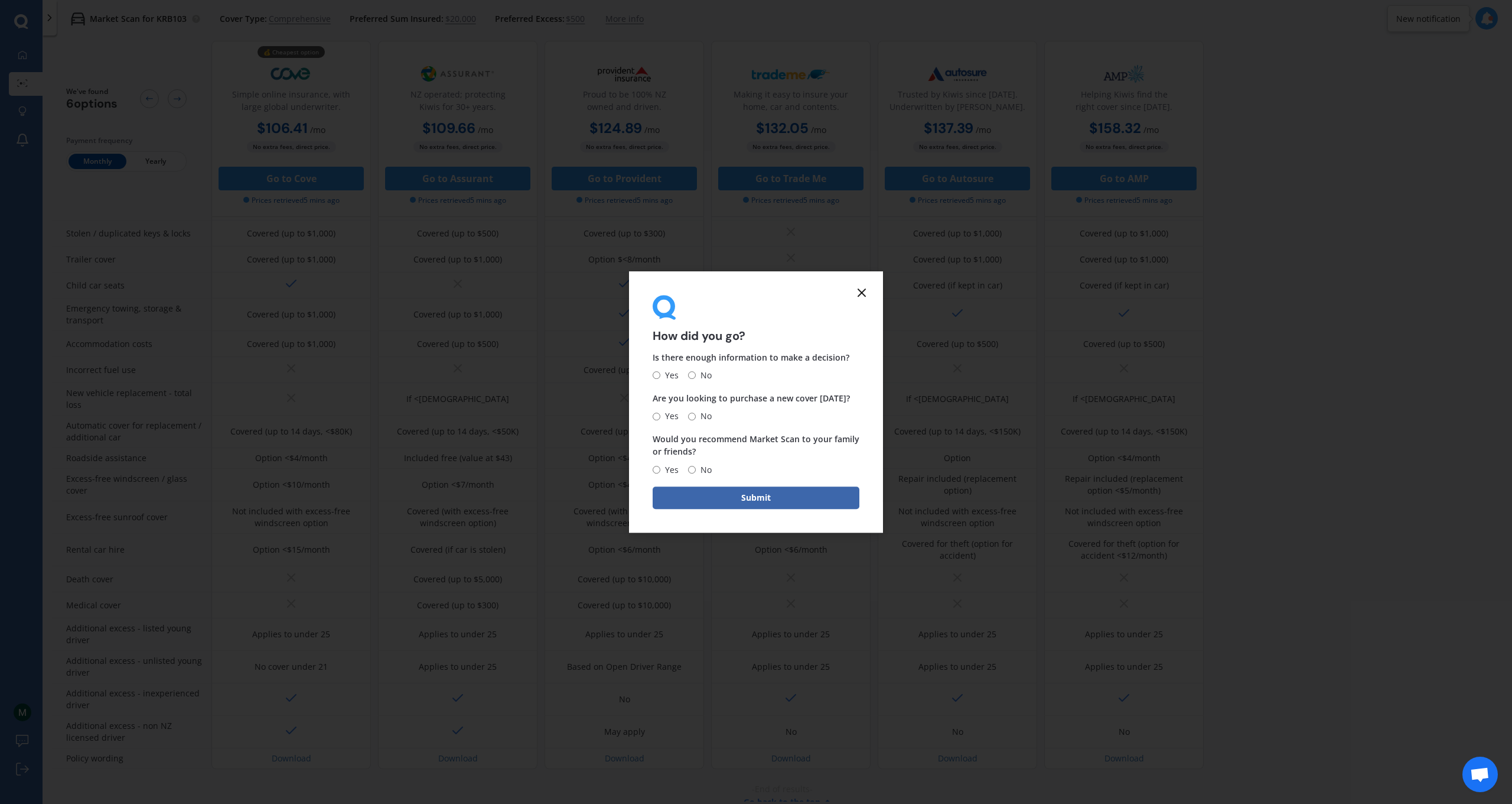
click at [862, 295] on icon at bounding box center [862, 293] width 14 height 14
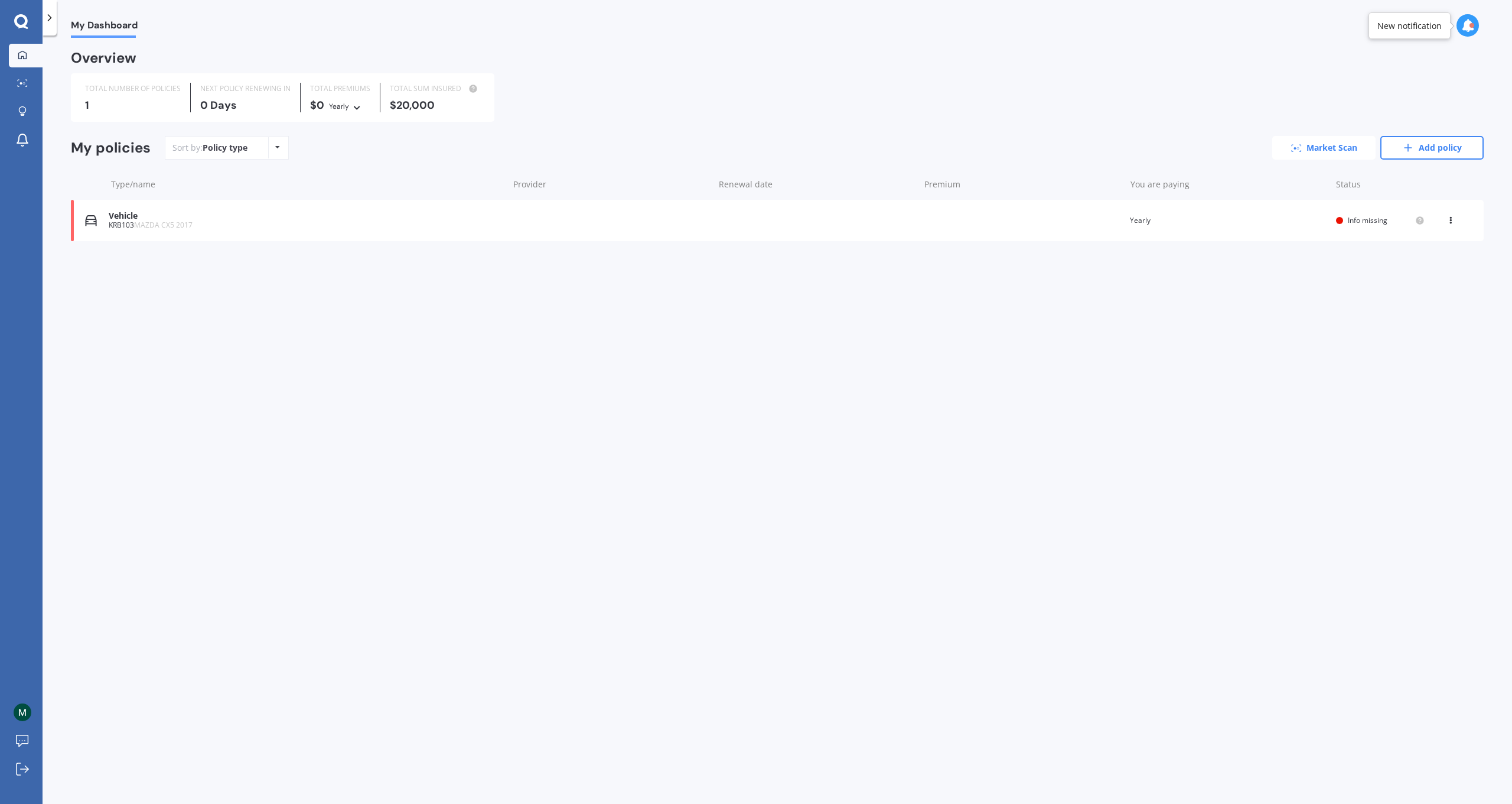
click at [1083, 151] on link "Market Scan" at bounding box center [1324, 147] width 104 height 24
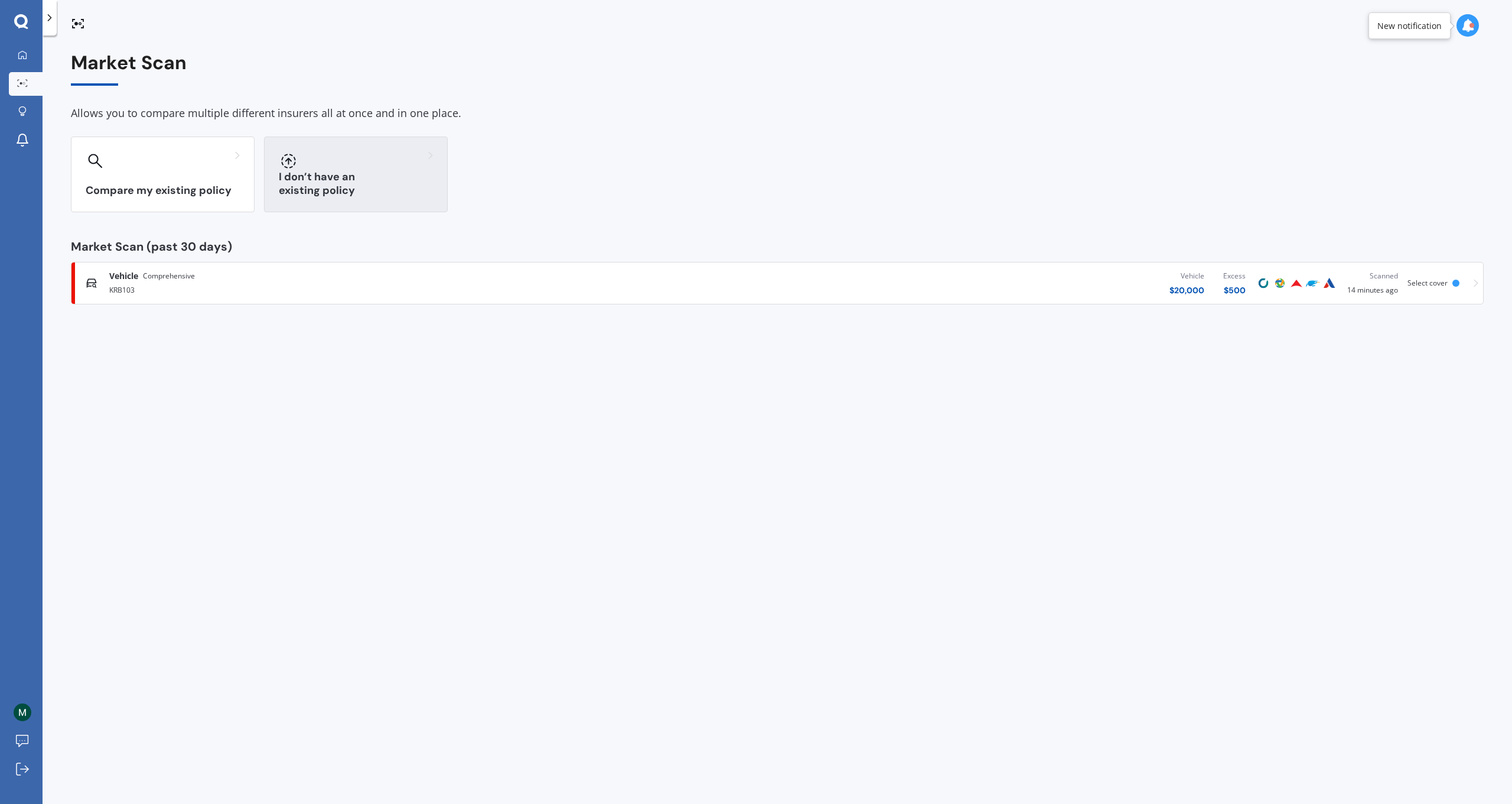
click at [382, 172] on div "I don’t have an existing policy" at bounding box center [355, 175] width 184 height 76
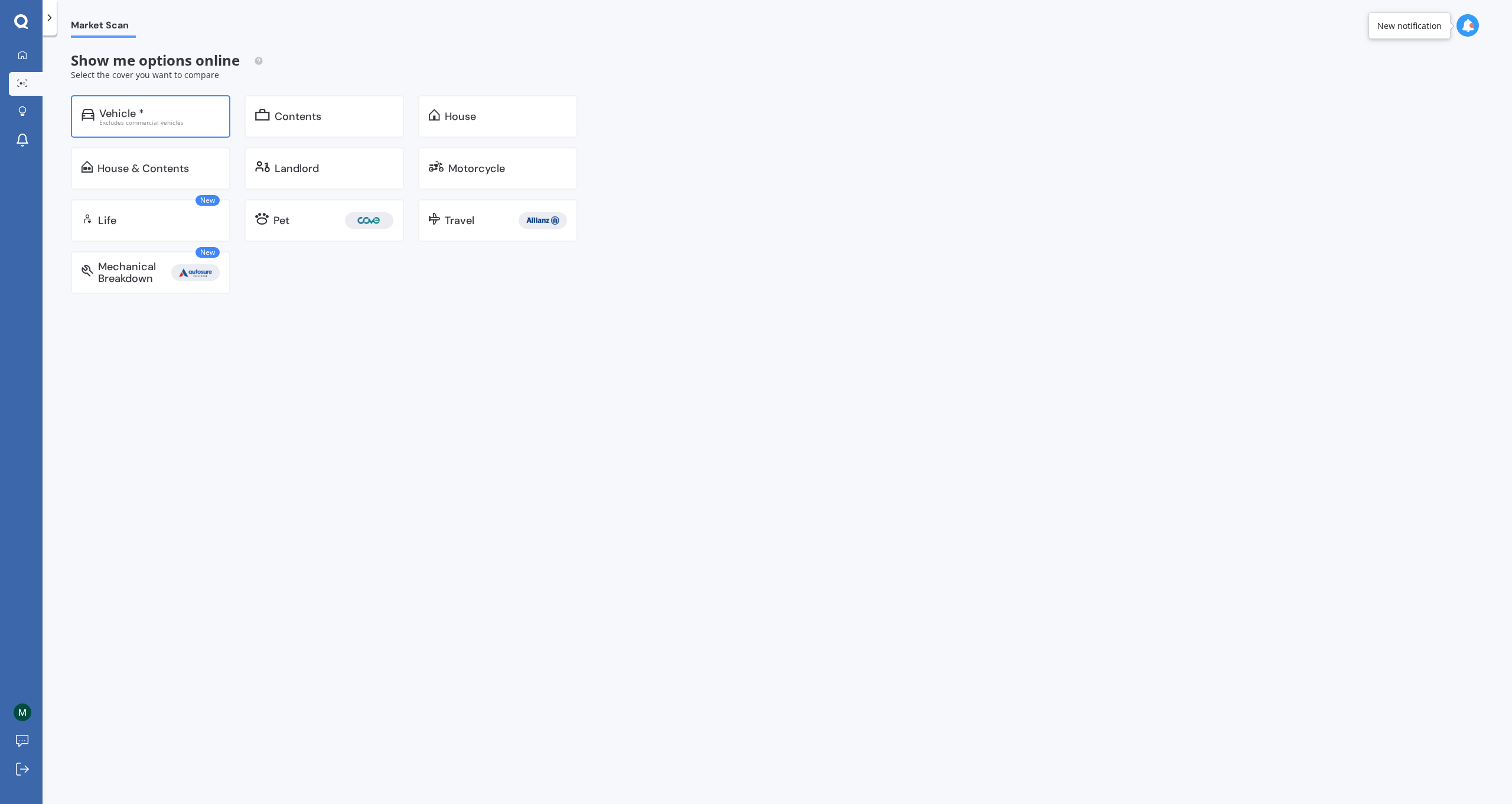
click at [151, 119] on div "Excludes commercial vehicles" at bounding box center [159, 122] width 121 height 6
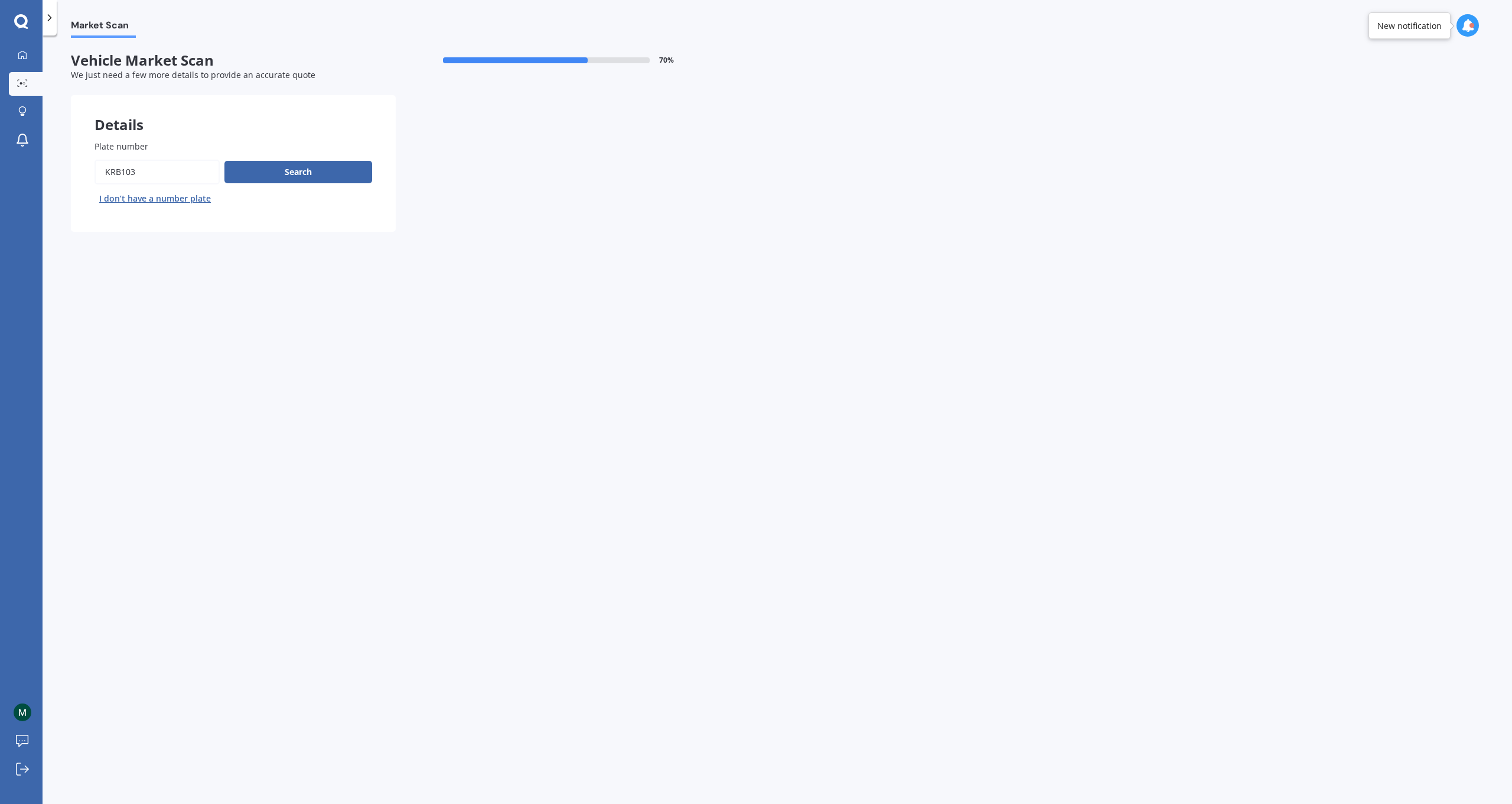
drag, startPoint x: 159, startPoint y: 179, endPoint x: 19, endPoint y: 158, distance: 141.6
click at [19, 158] on div "My Dashboard Market Scan Explore insurance Notifications [PERSON_NAME] Submit f…" at bounding box center [756, 402] width 1512 height 804
type input "jwr347"
click at [297, 175] on button "Search" at bounding box center [298, 172] width 148 height 22
select select "VOLKSWAGEN"
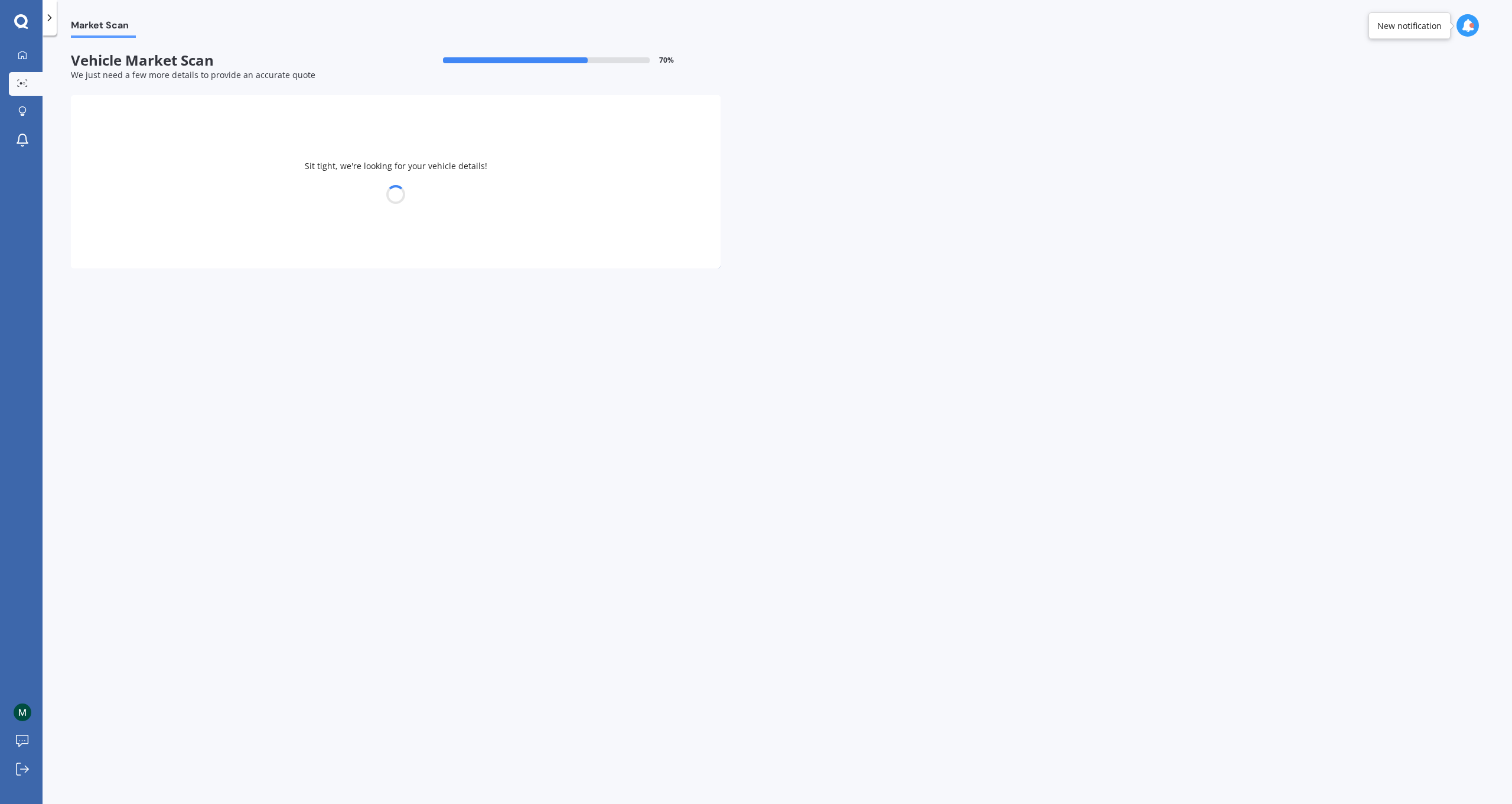
select select "AMAROK"
select select "14"
select select "04"
select select "1987"
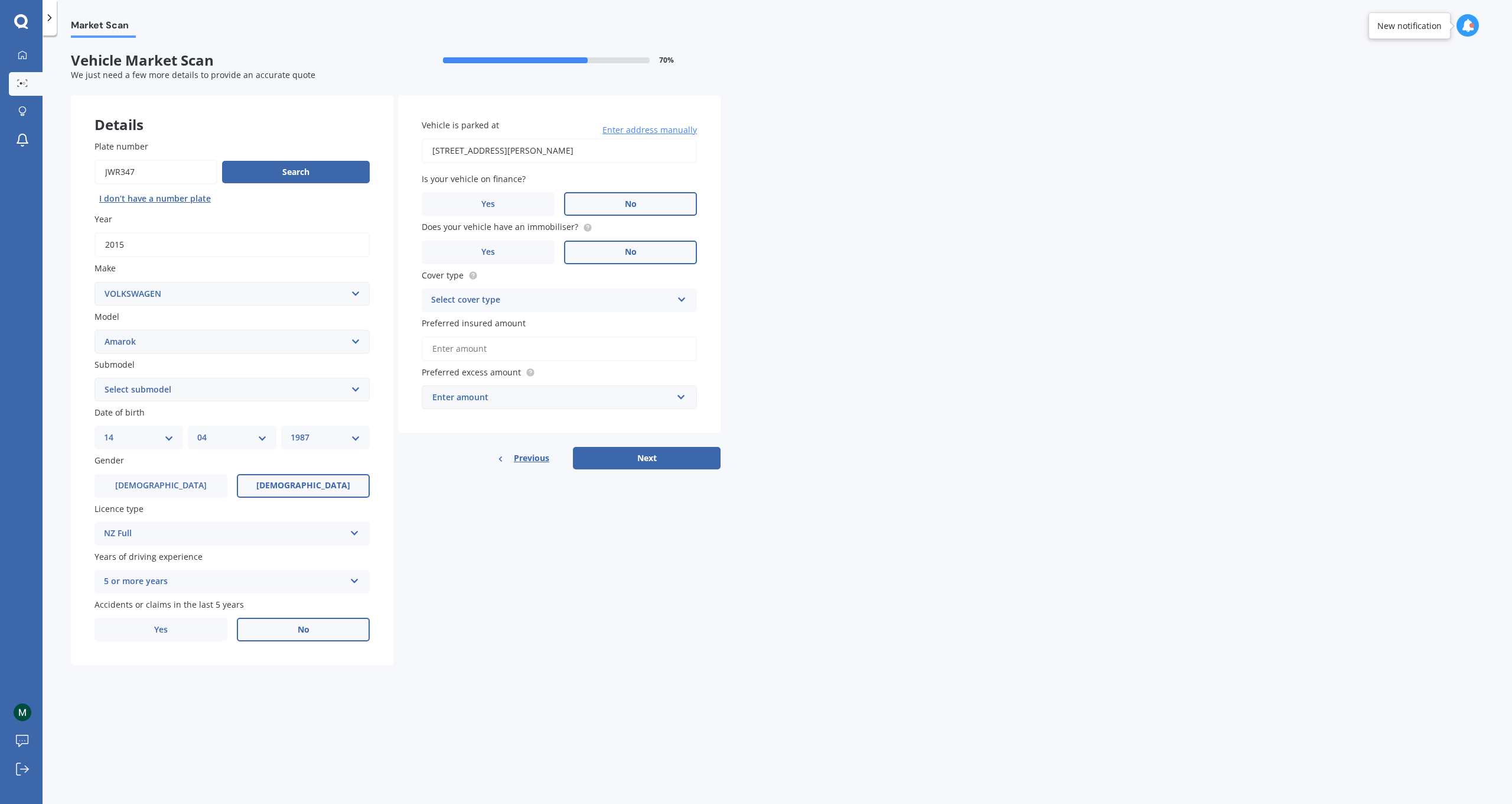
select select "31"
select select "01"
select select "1985"
click at [167, 484] on span "[DEMOGRAPHIC_DATA]" at bounding box center [160, 486] width 94 height 10
click at [0, 0] on input "[DEMOGRAPHIC_DATA]" at bounding box center [0, 0] width 0 height 0
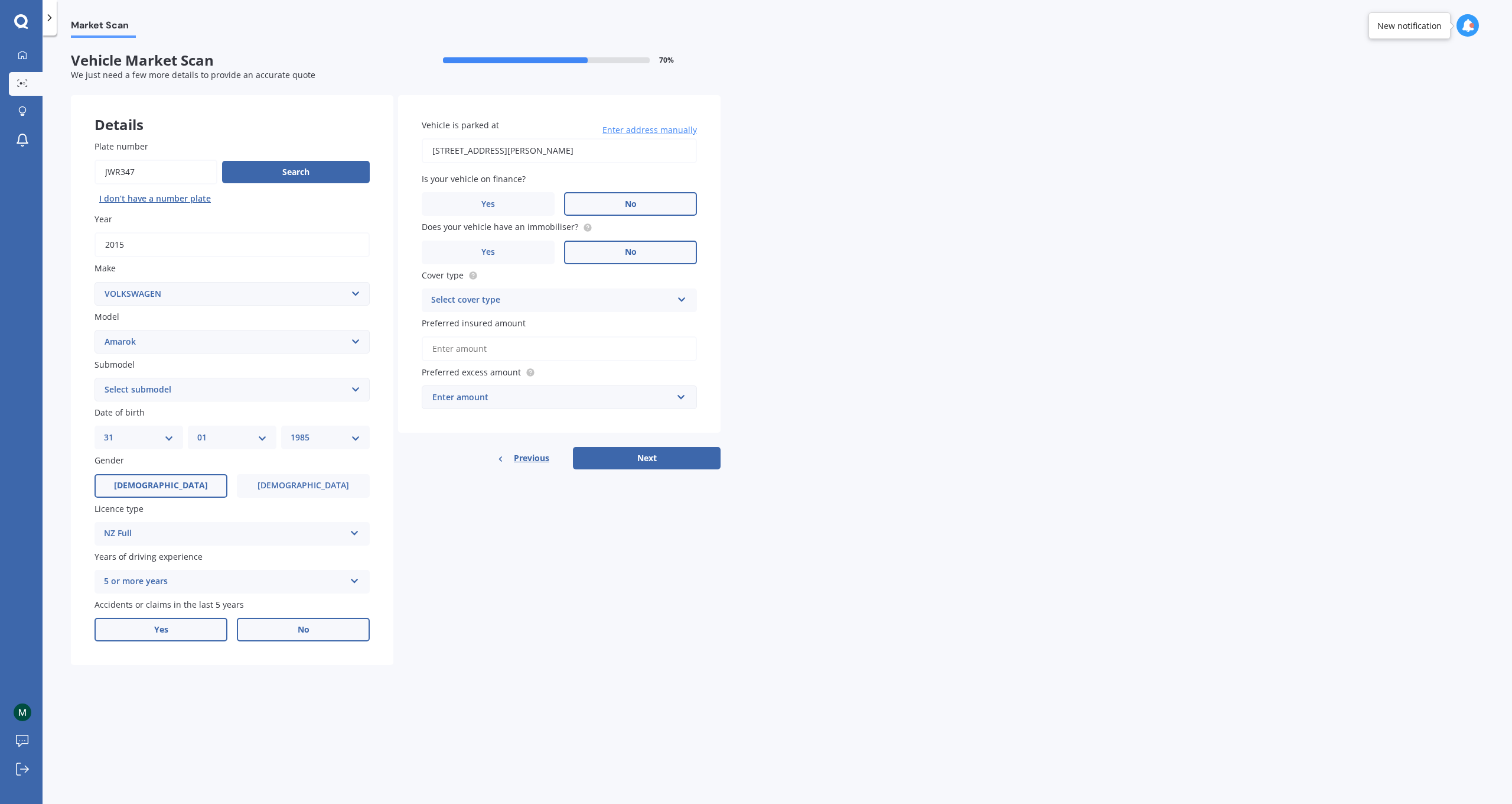
click at [152, 620] on label "Yes" at bounding box center [161, 629] width 133 height 24
click at [0, 0] on input "Yes" at bounding box center [0, 0] width 0 height 0
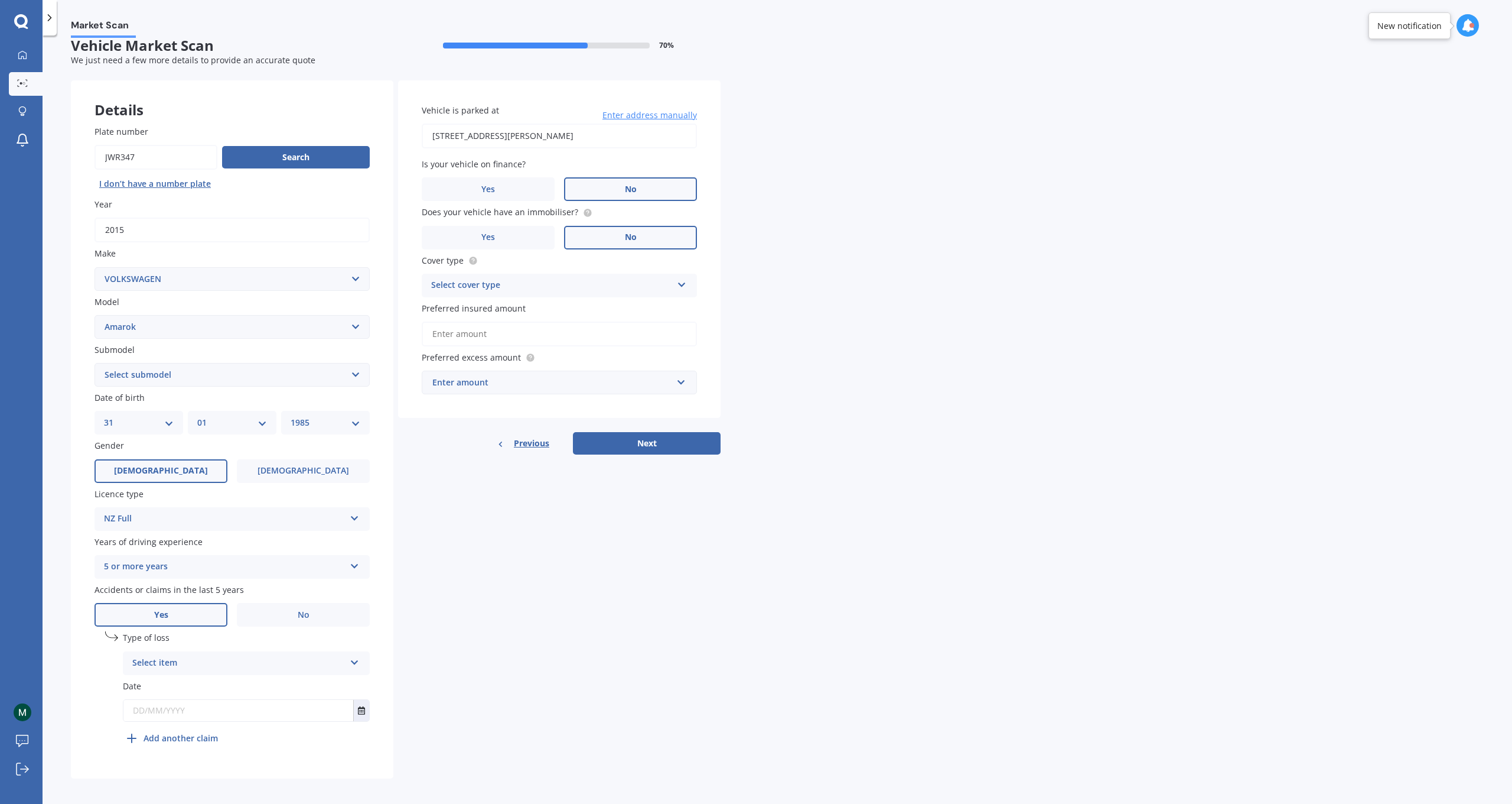
click at [325, 662] on div "Select item" at bounding box center [238, 663] width 212 height 14
click at [316, 682] on div "At fault accident" at bounding box center [247, 686] width 246 height 21
click at [361, 702] on icon "Select date" at bounding box center [362, 710] width 7 height 9
click at [178, 554] on button "[DATE]" at bounding box center [156, 564] width 51 height 21
click at [157, 558] on button "2025" at bounding box center [152, 564] width 42 height 21
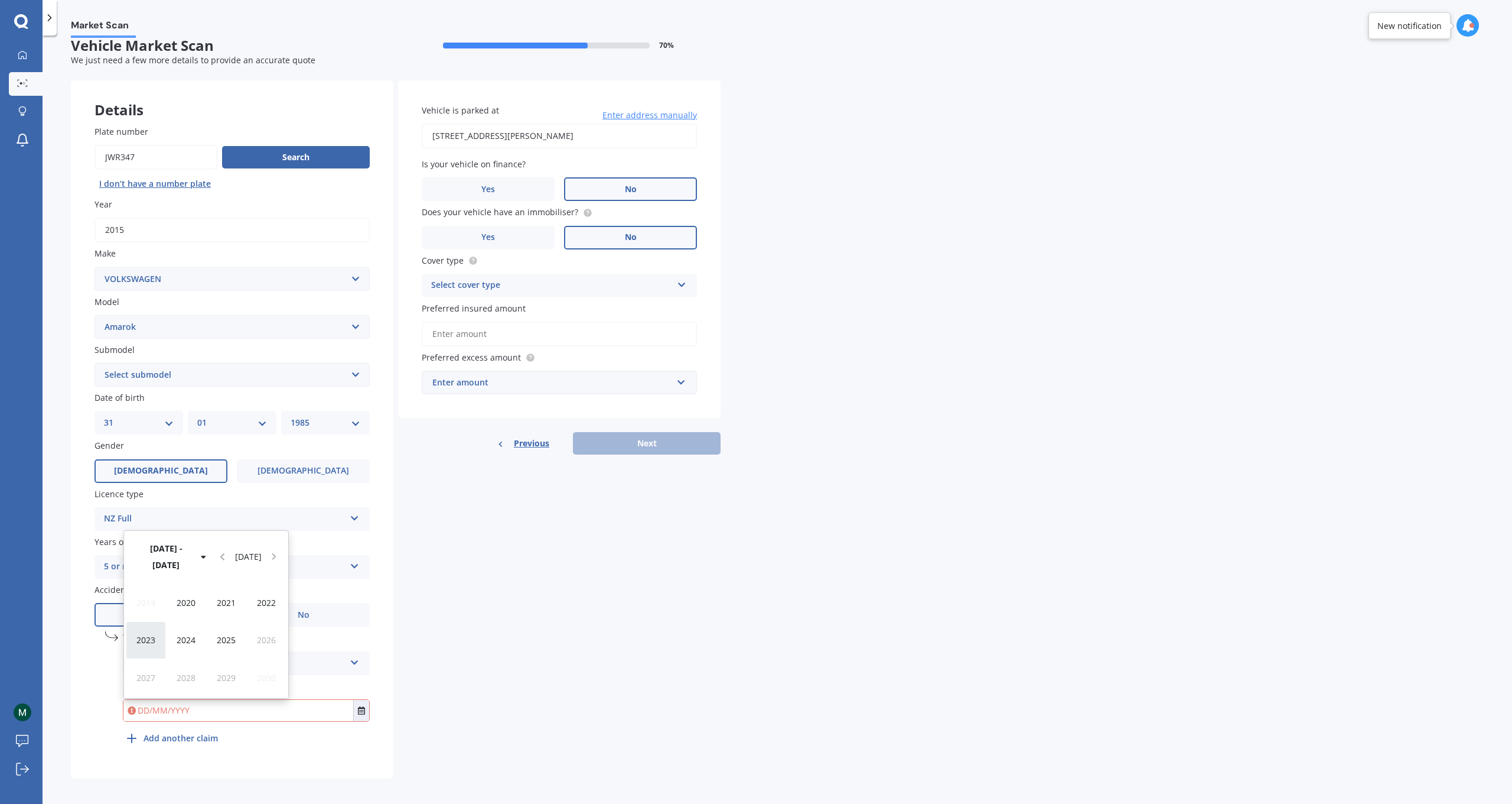
click at [149, 635] on span "2023" at bounding box center [146, 640] width 19 height 11
click at [192, 637] on span "Jun" at bounding box center [186, 640] width 13 height 11
click at [200, 624] on div "08" at bounding box center [207, 629] width 23 height 19
type input "[DATE]"
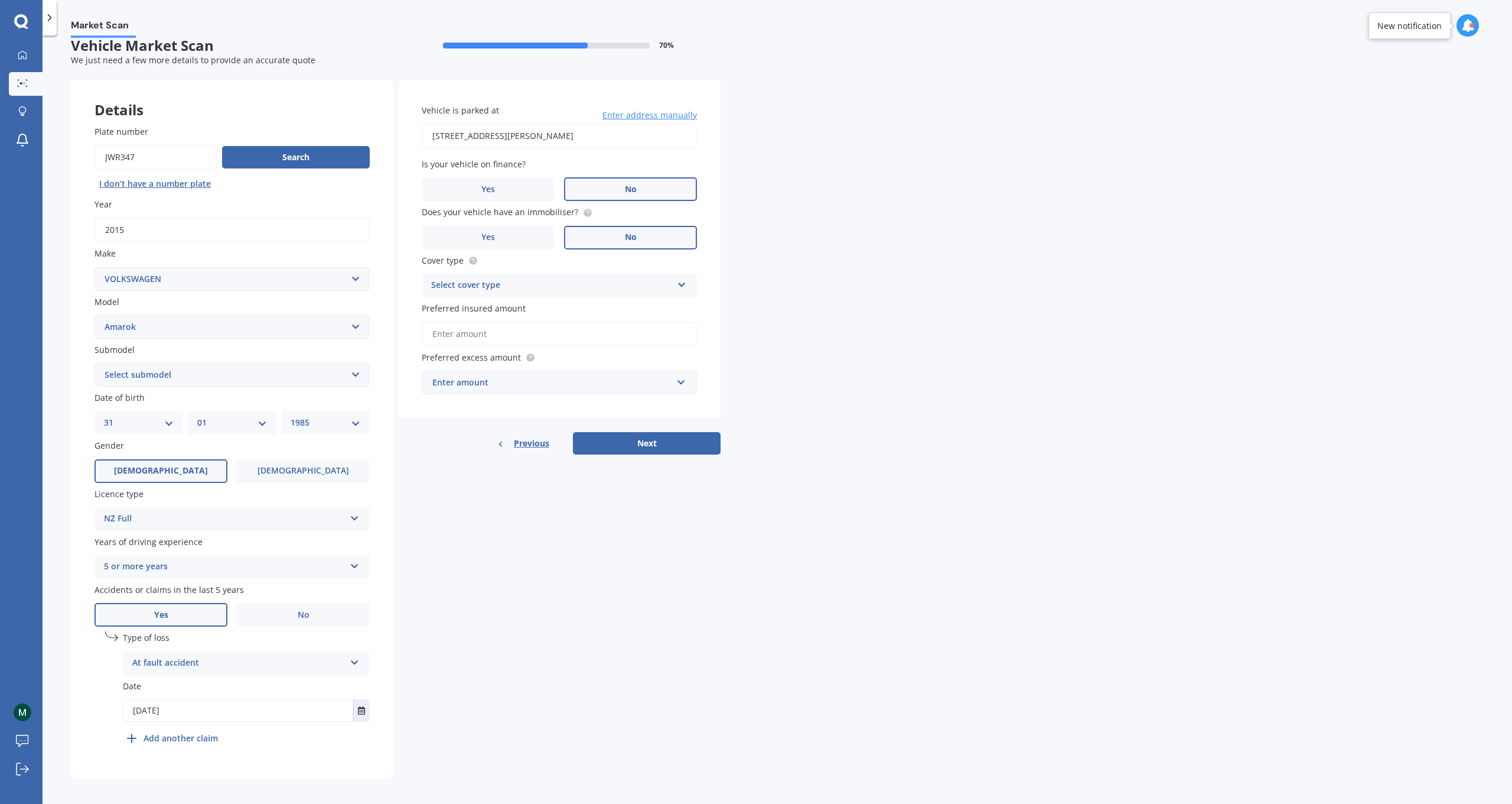
click at [681, 288] on div "Select cover type Comprehensive Third Party, Fire & Theft Third Party" at bounding box center [559, 285] width 275 height 24
click at [605, 308] on div "Comprehensive" at bounding box center [559, 308] width 274 height 21
click at [481, 333] on input "Preferred insured amount" at bounding box center [559, 334] width 275 height 25
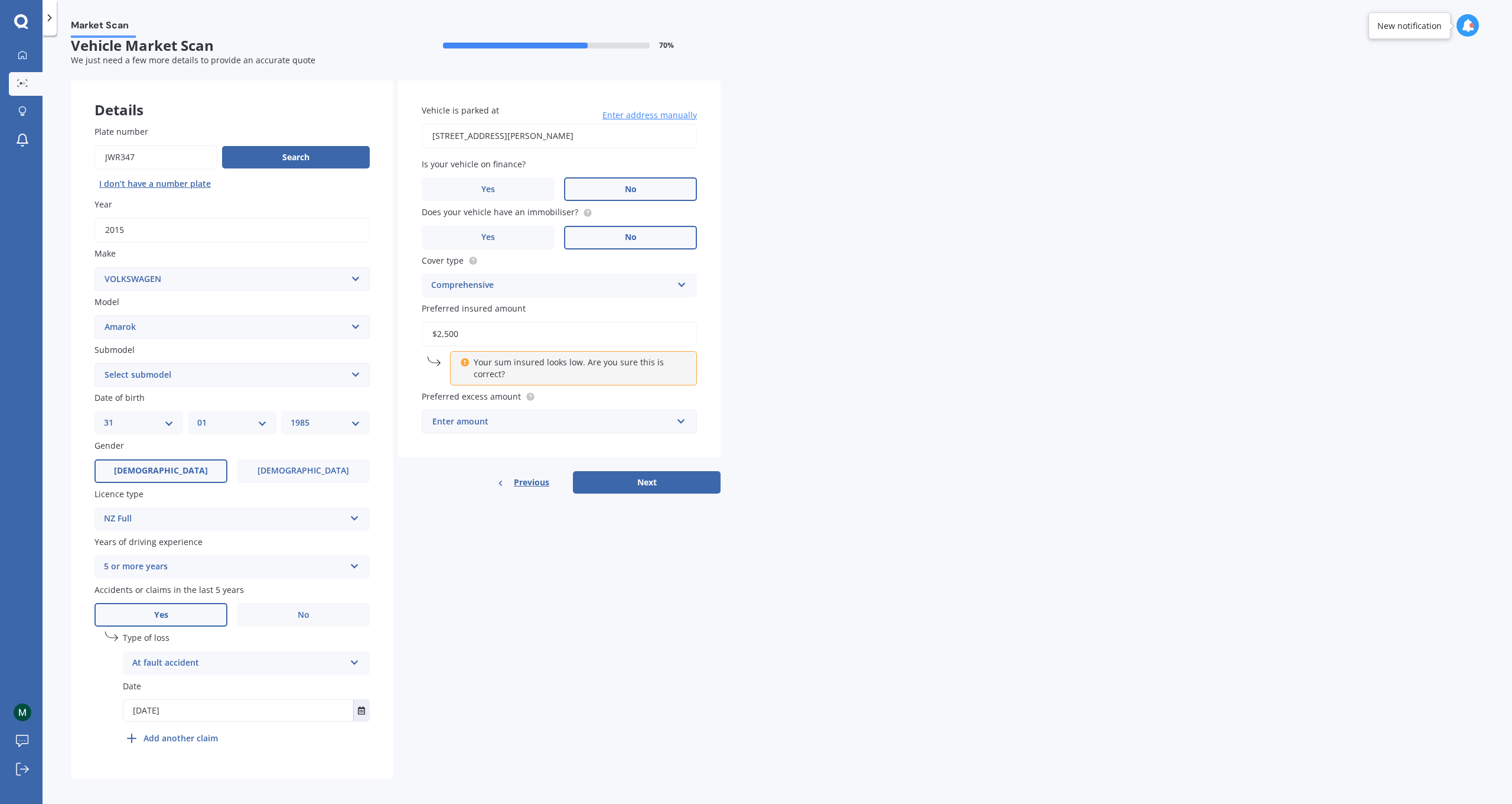
type input "$25,000"
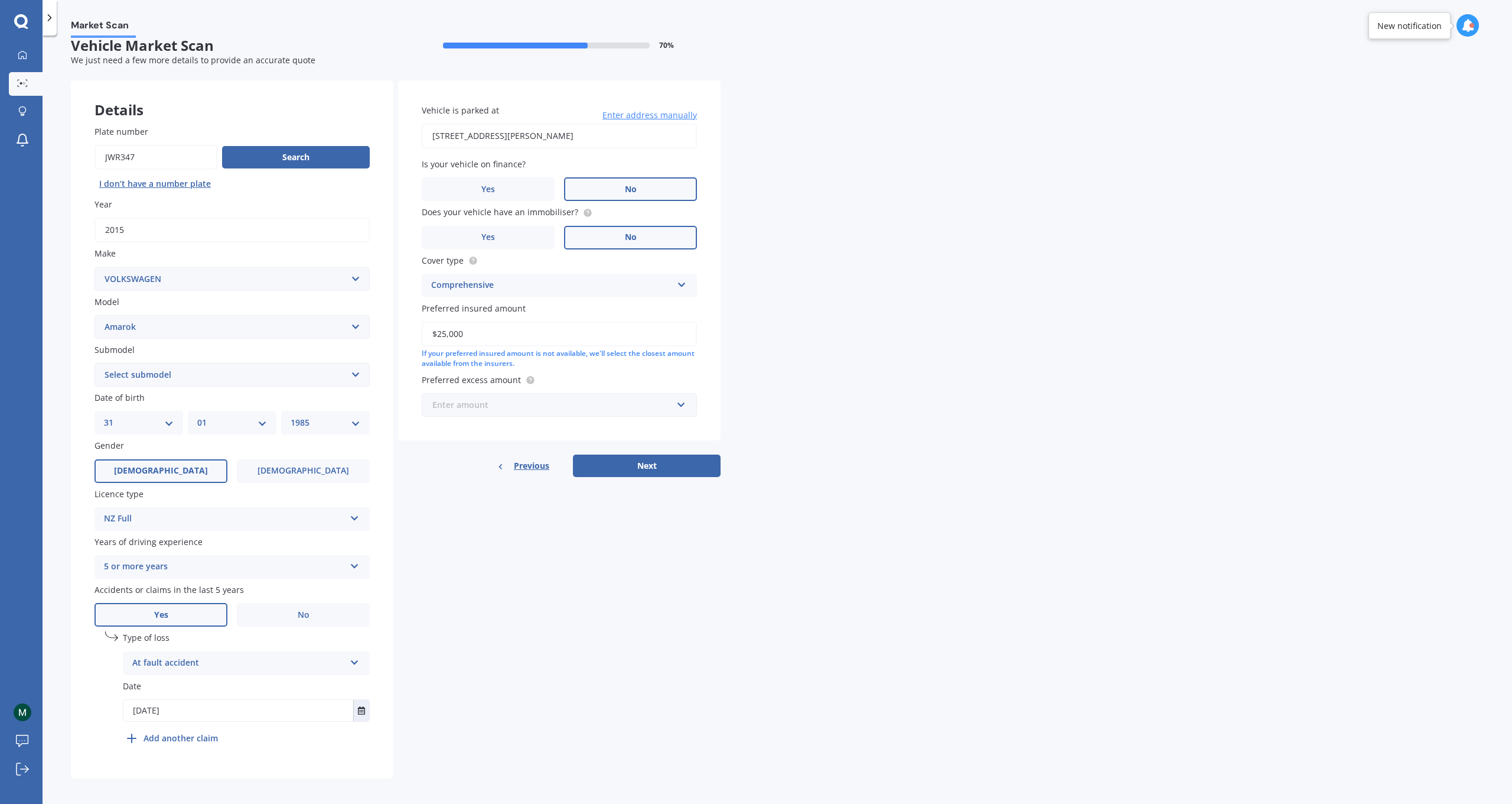
click at [683, 401] on input "text" at bounding box center [555, 404] width 265 height 22
click at [626, 460] on div "$500" at bounding box center [559, 471] width 274 height 22
click at [643, 469] on button "Next" at bounding box center [647, 479] width 148 height 22
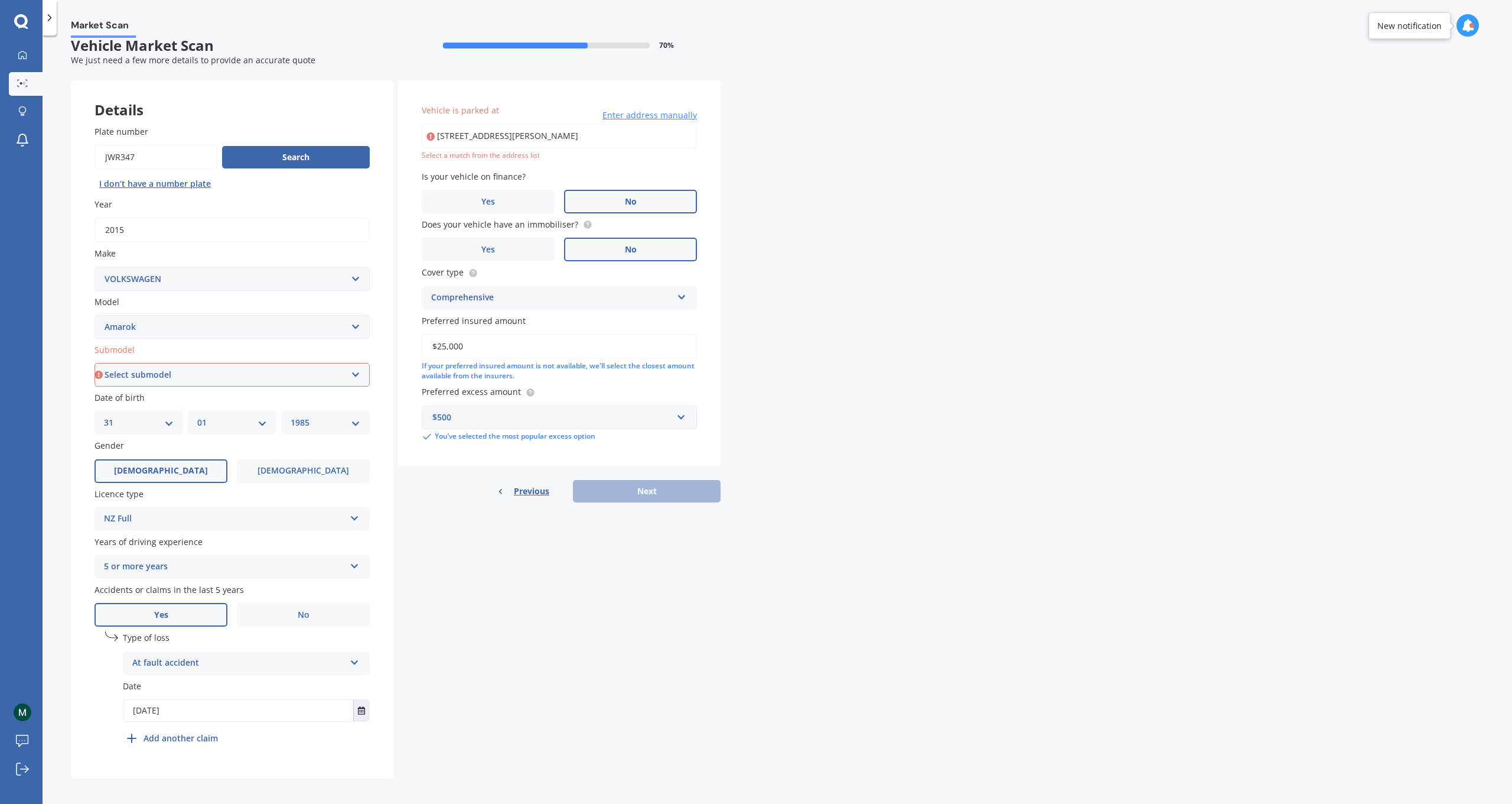
drag, startPoint x: 614, startPoint y: 138, endPoint x: 362, endPoint y: 127, distance: 252.2
type input "[STREET_ADDRESS][PERSON_NAME]"
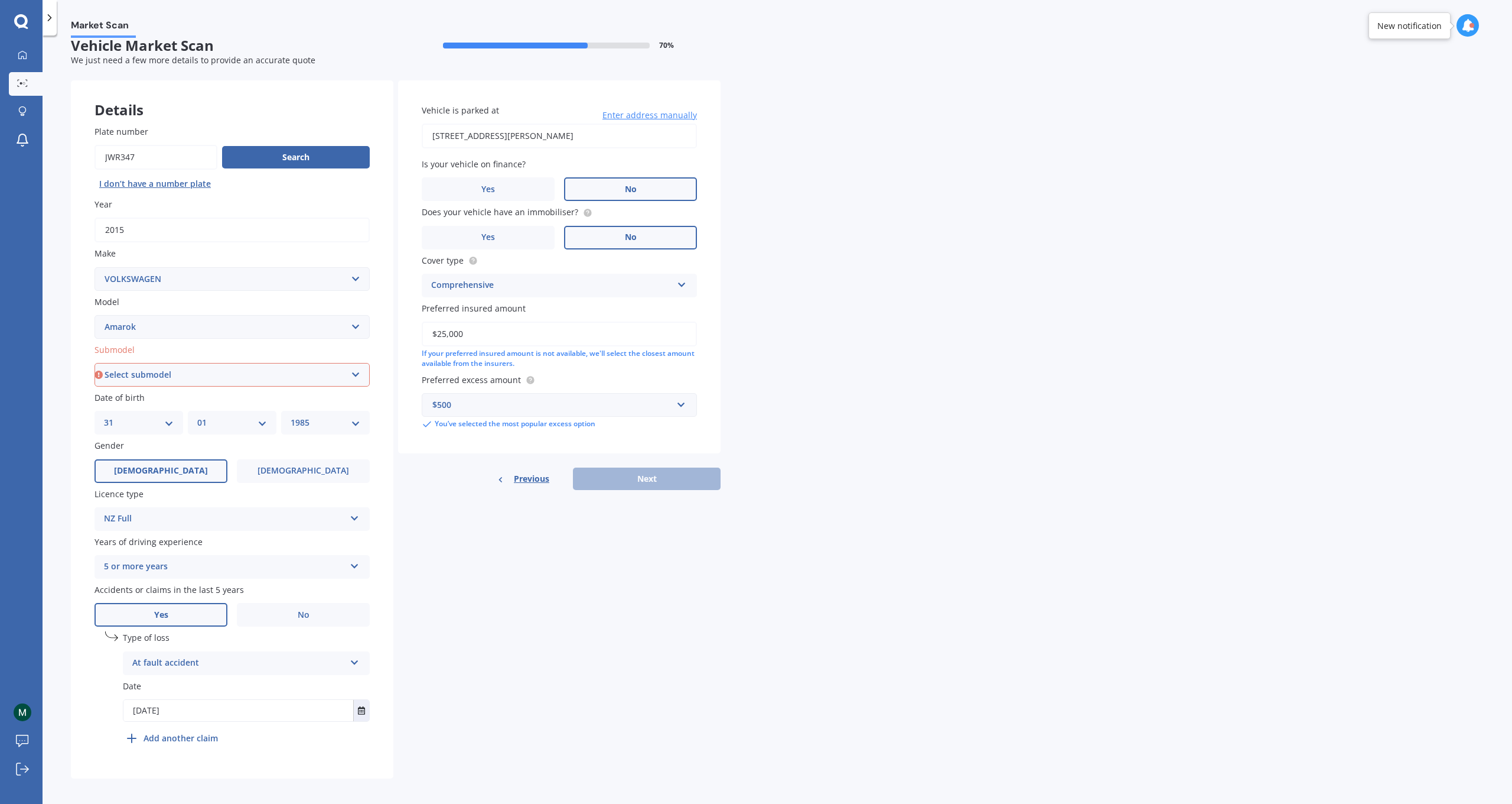
select select "2WD TDI"
click at [616, 482] on button "Next" at bounding box center [647, 479] width 148 height 22
select select "31"
select select "01"
select select "1985"
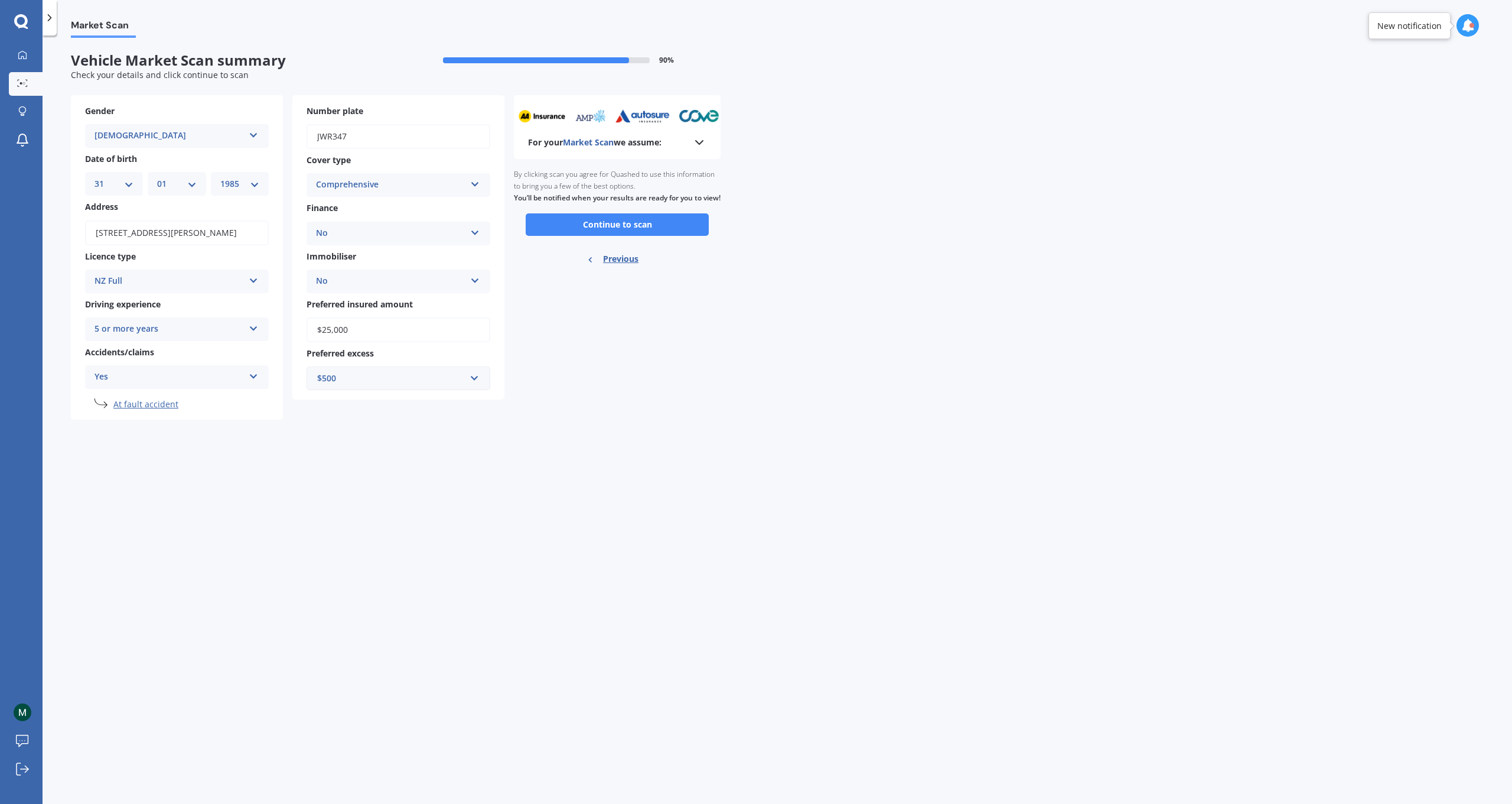
scroll to position [0, 0]
click at [653, 231] on button "Continue to scan" at bounding box center [617, 224] width 183 height 22
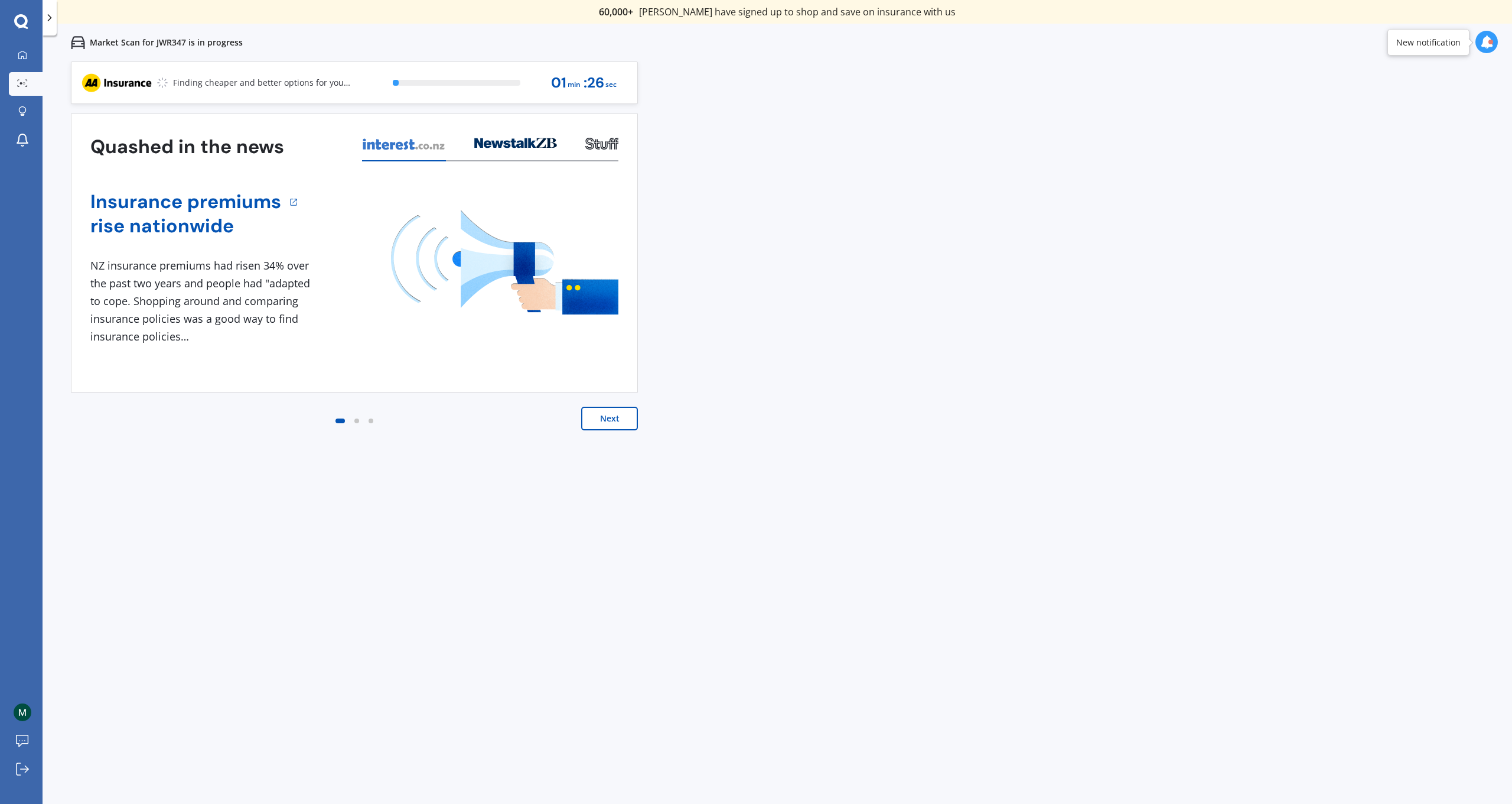
click at [607, 411] on button "Next" at bounding box center [609, 418] width 56 height 24
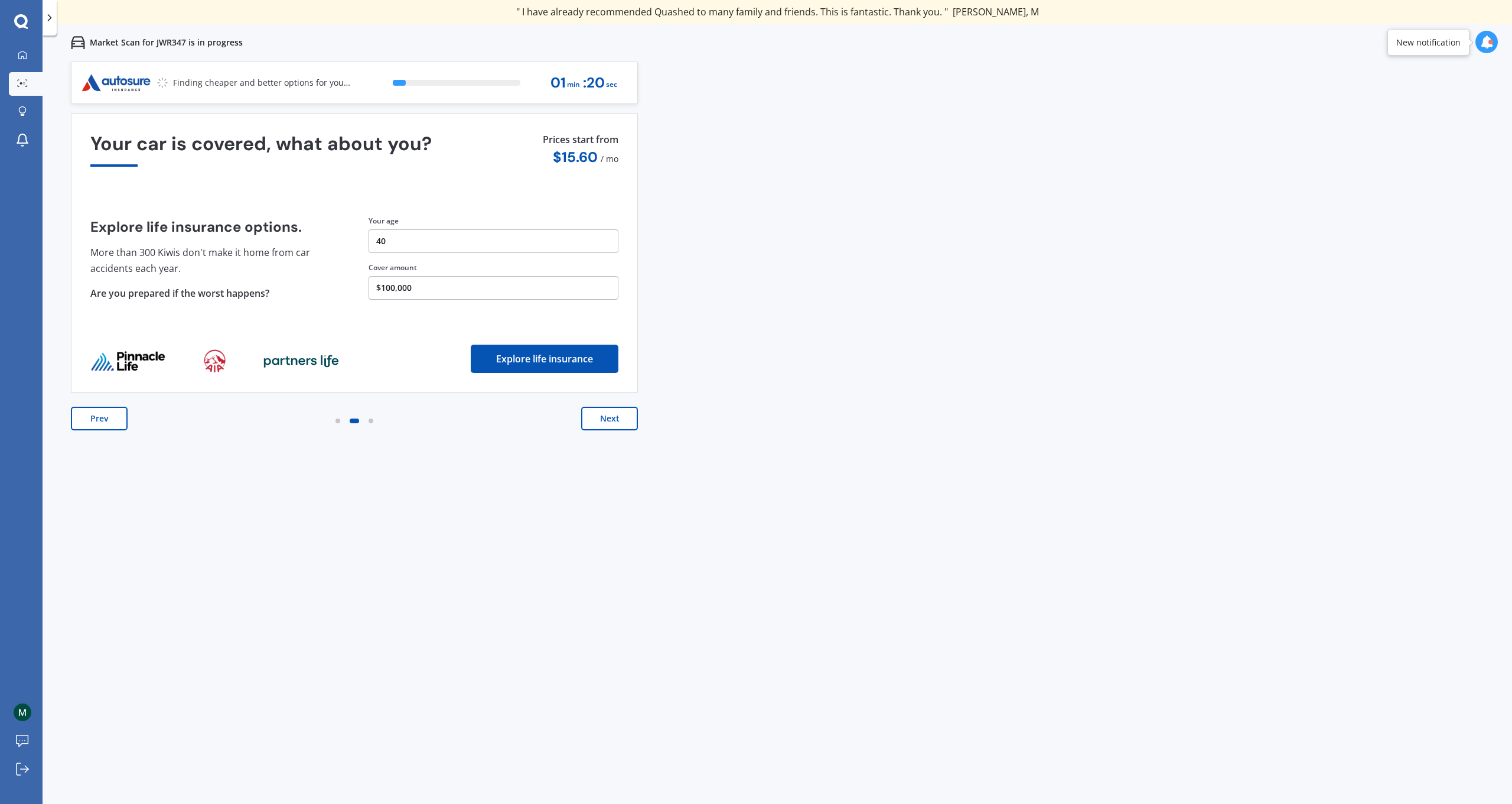
click at [608, 417] on button "Next" at bounding box center [609, 418] width 56 height 24
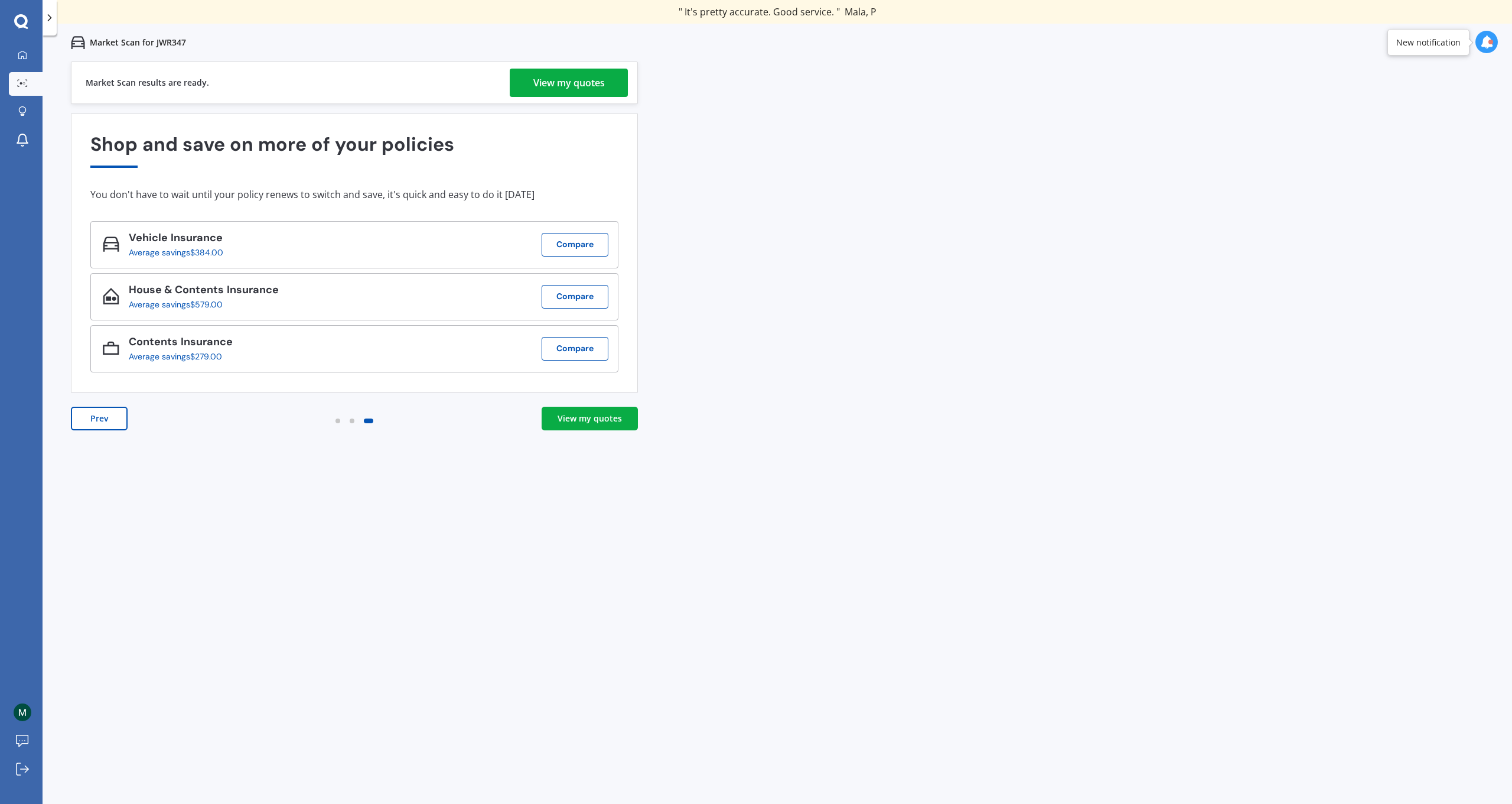
click at [589, 419] on div "View my quotes" at bounding box center [590, 418] width 64 height 12
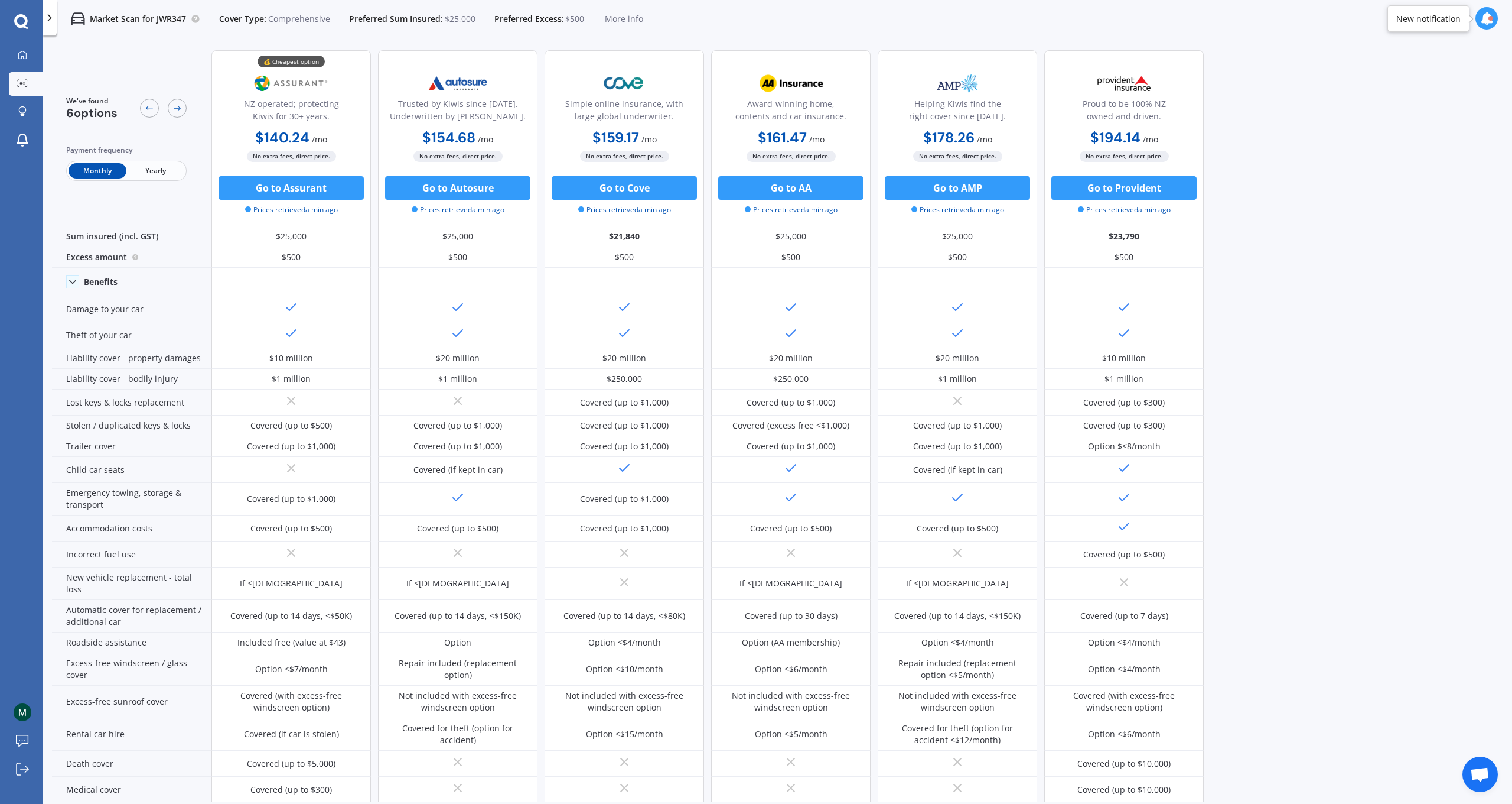
click at [144, 168] on span "Yearly" at bounding box center [155, 170] width 58 height 15
click at [97, 174] on span "Monthly" at bounding box center [97, 170] width 58 height 15
click at [26, 58] on icon at bounding box center [22, 54] width 9 height 9
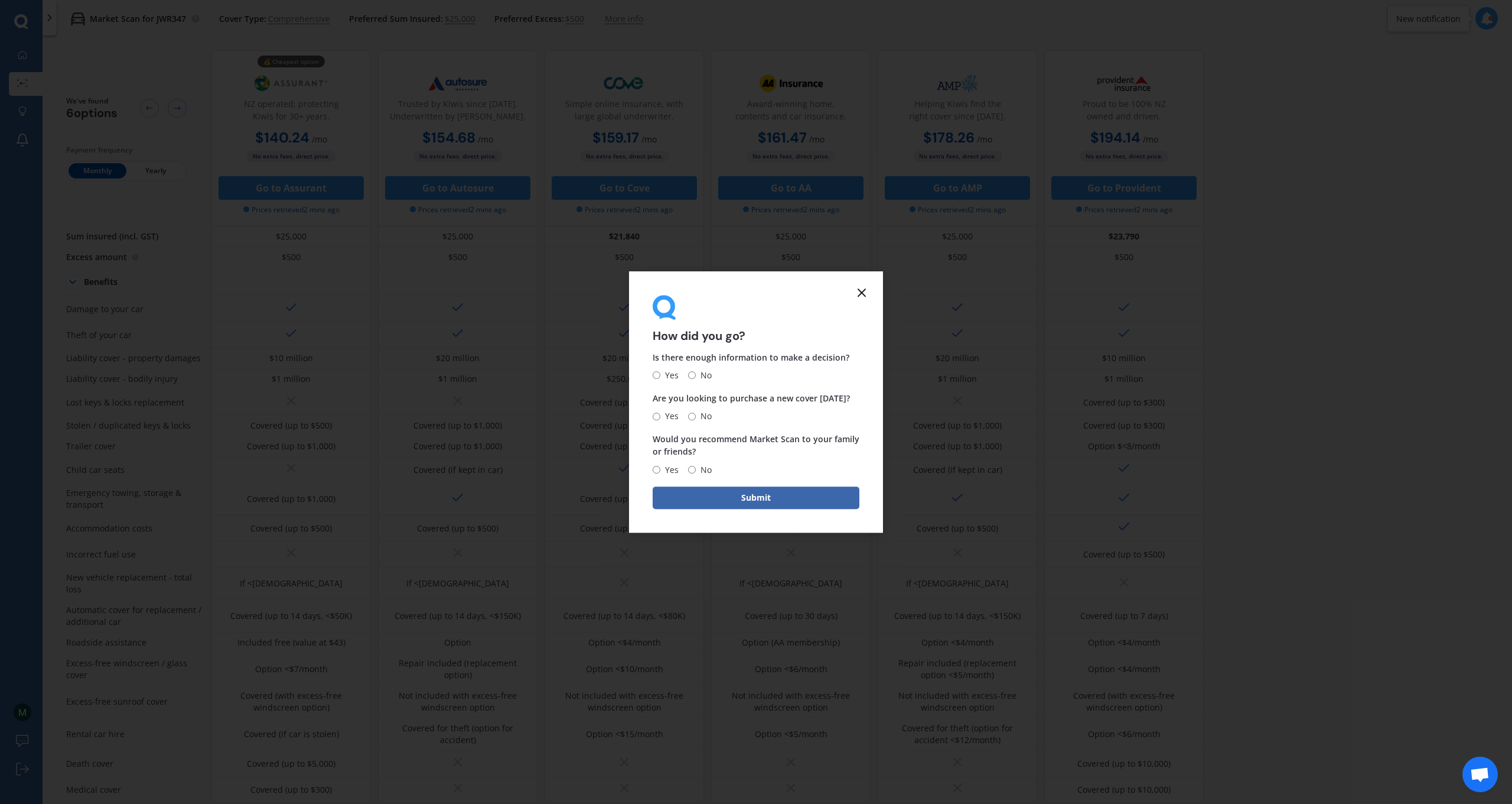
click at [870, 288] on form "How did you go? Is there enough information to make a decision? Yes No Are you …" at bounding box center [756, 401] width 254 height 261
click at [866, 293] on icon at bounding box center [862, 293] width 14 height 14
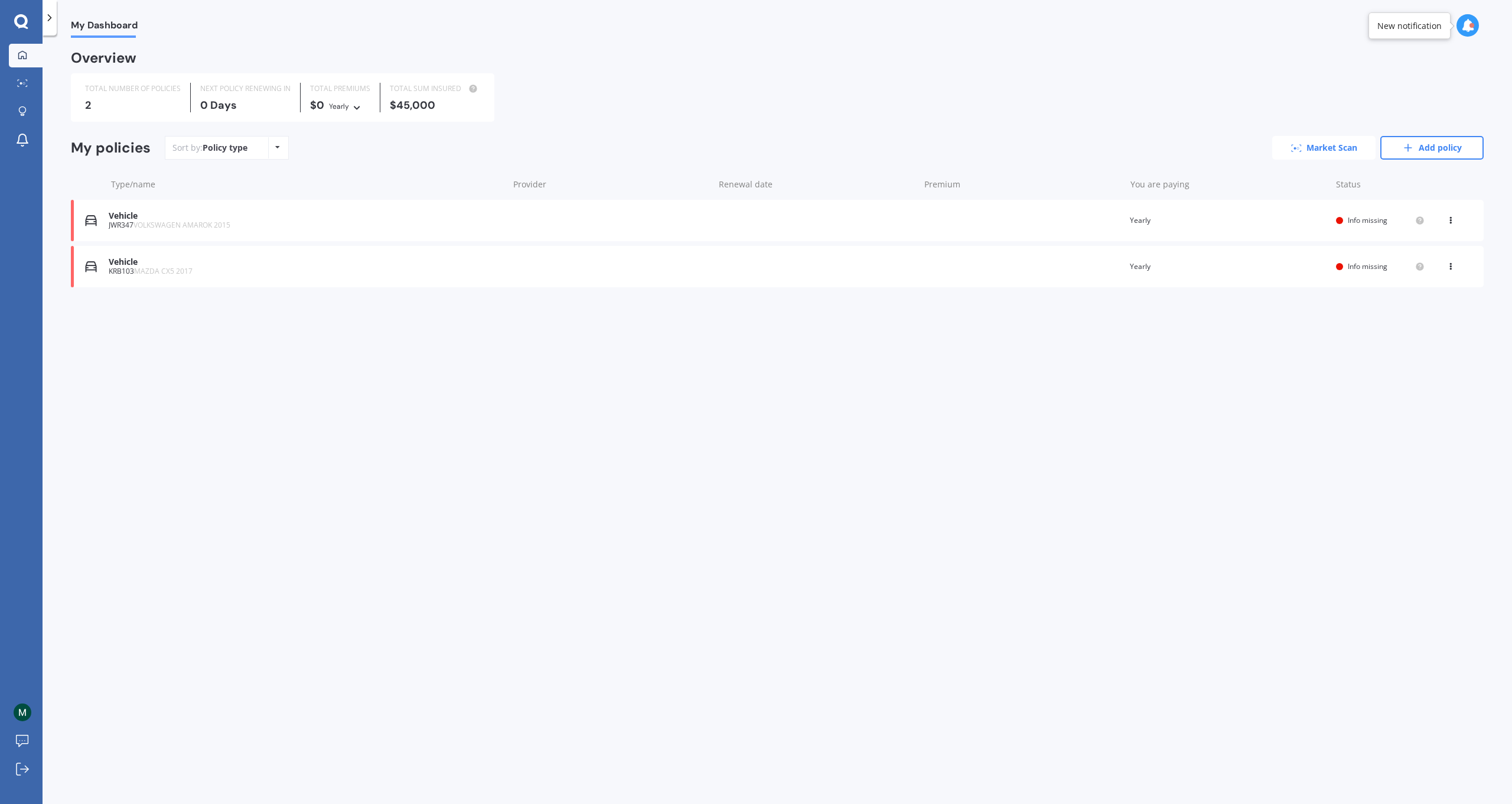
click at [1083, 144] on link "Market Scan" at bounding box center [1324, 147] width 104 height 24
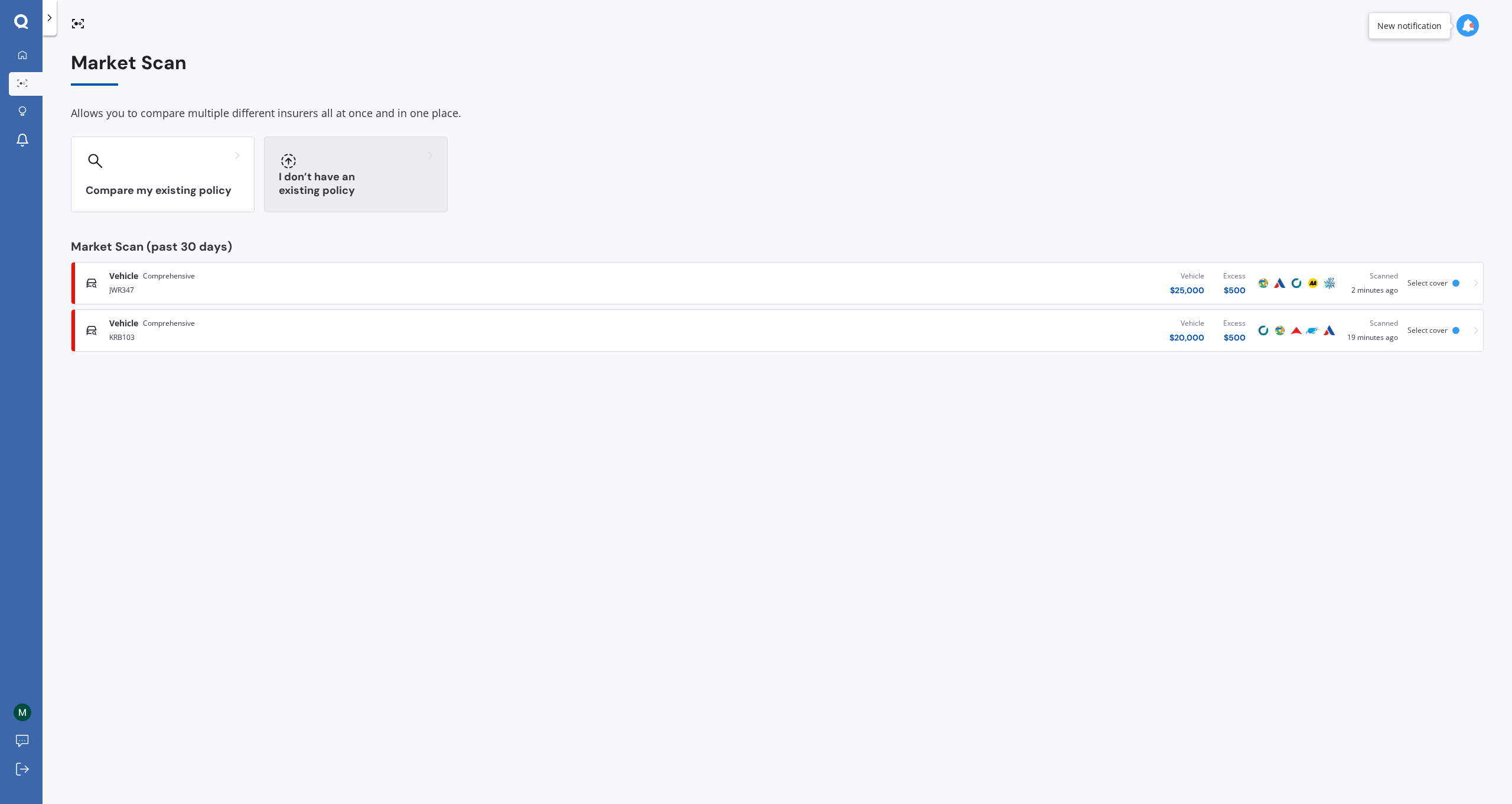
click at [395, 162] on div at bounding box center [356, 161] width 154 height 19
